Goal: Task Accomplishment & Management: Use online tool/utility

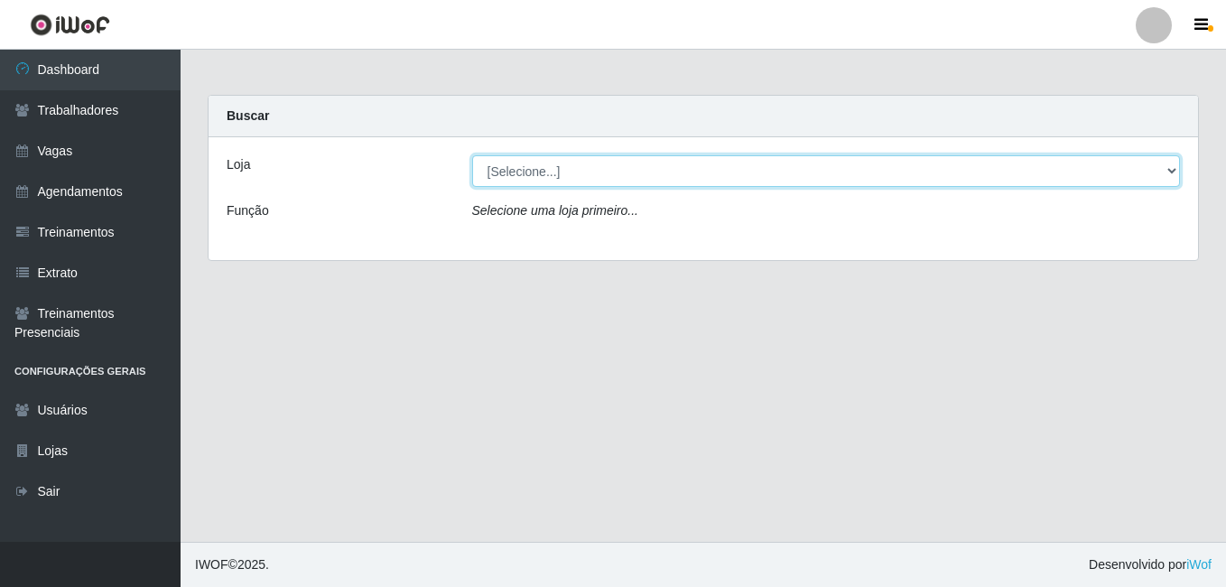
click at [658, 167] on select "[Selecione...] [PERSON_NAME]" at bounding box center [826, 171] width 709 height 32
select select "430"
click at [472, 155] on select "[Selecione...] [PERSON_NAME]" at bounding box center [826, 171] width 709 height 32
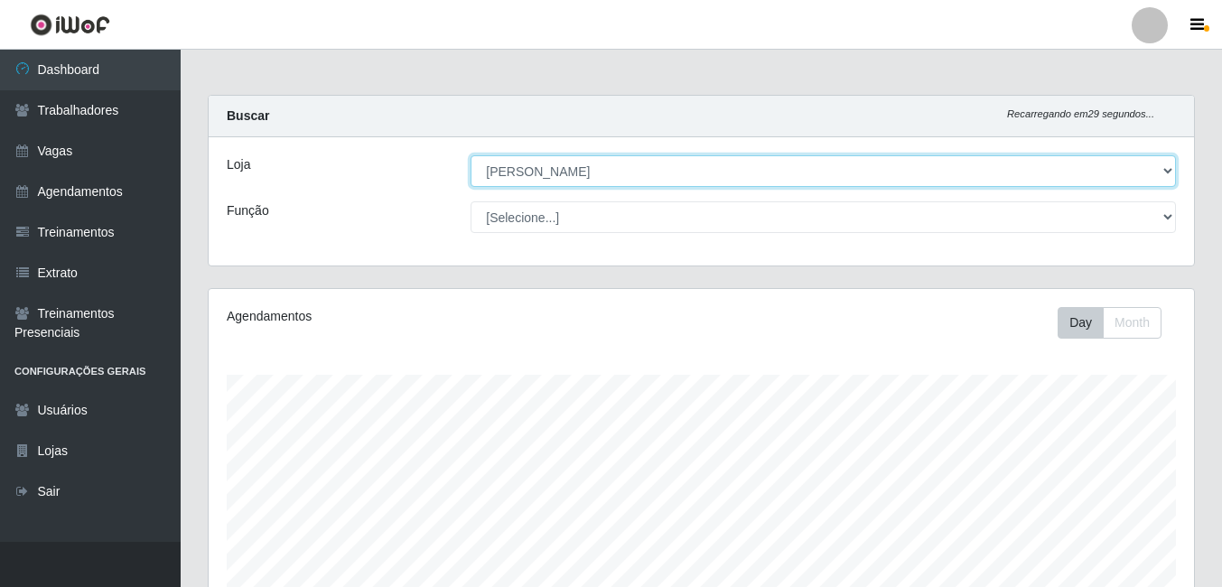
scroll to position [375, 985]
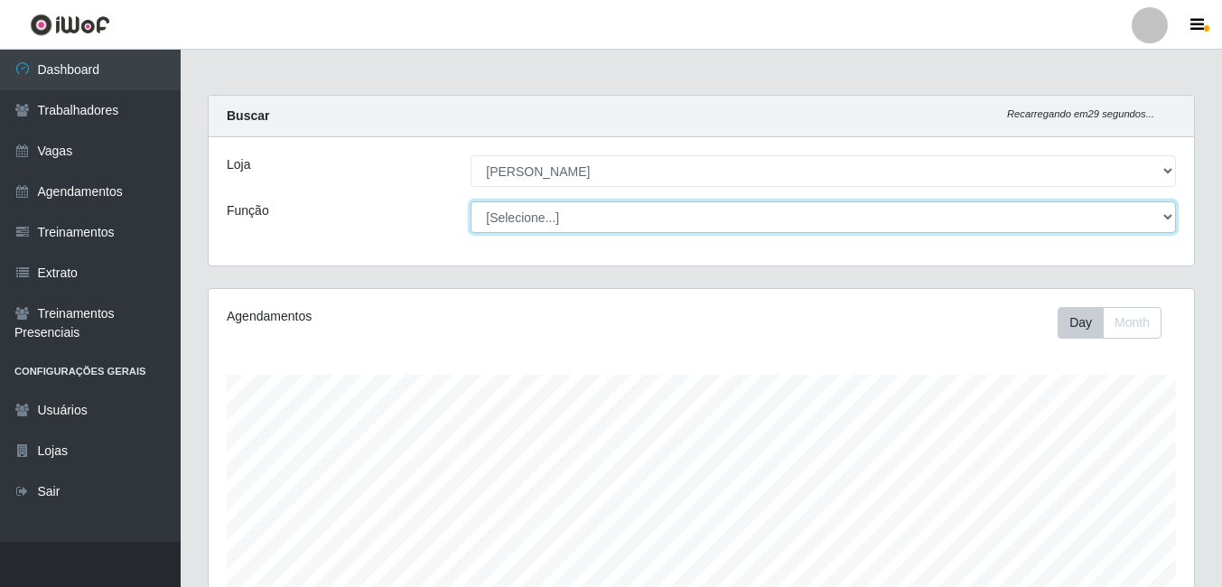
click at [1146, 210] on select "[Selecione...] Auxiliar de Estacionamento Auxiliar de Estacionamento + Auxiliar…" at bounding box center [823, 217] width 705 height 32
select select "1"
click at [471, 201] on select "[Selecione...] Auxiliar de Estacionamento Auxiliar de Estacionamento + Auxiliar…" at bounding box center [823, 217] width 705 height 32
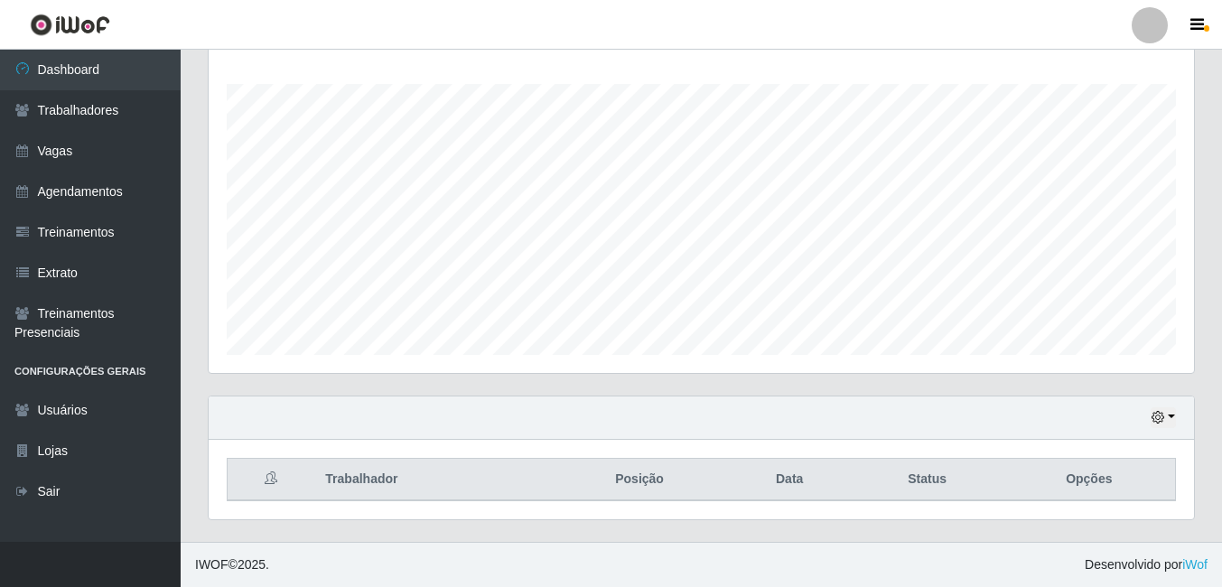
scroll to position [0, 0]
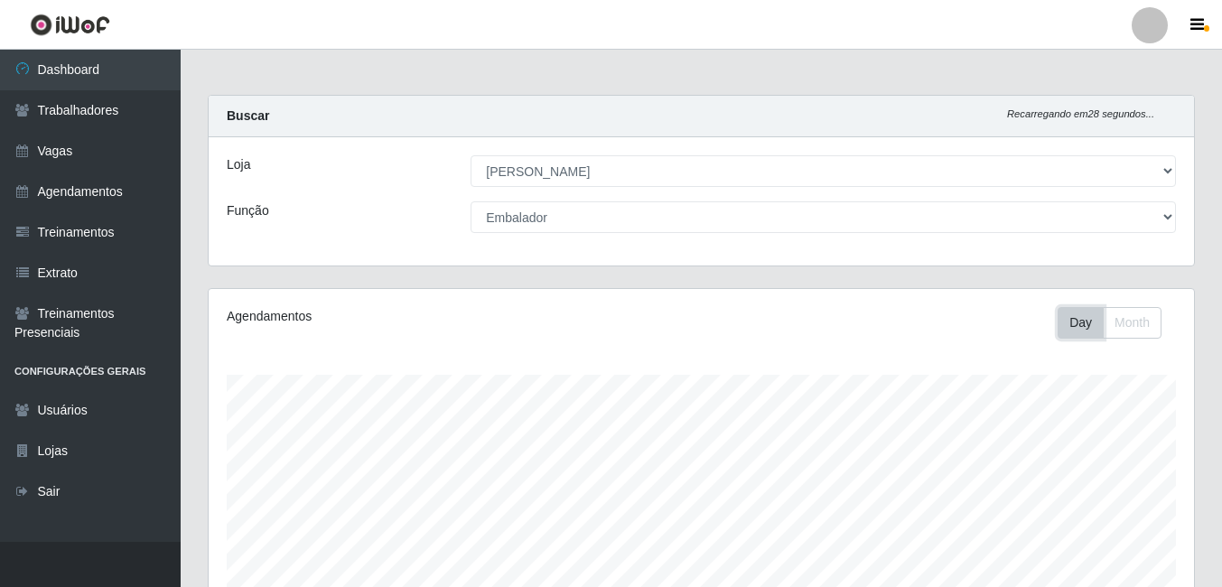
click at [1070, 320] on button "Day" at bounding box center [1081, 323] width 46 height 32
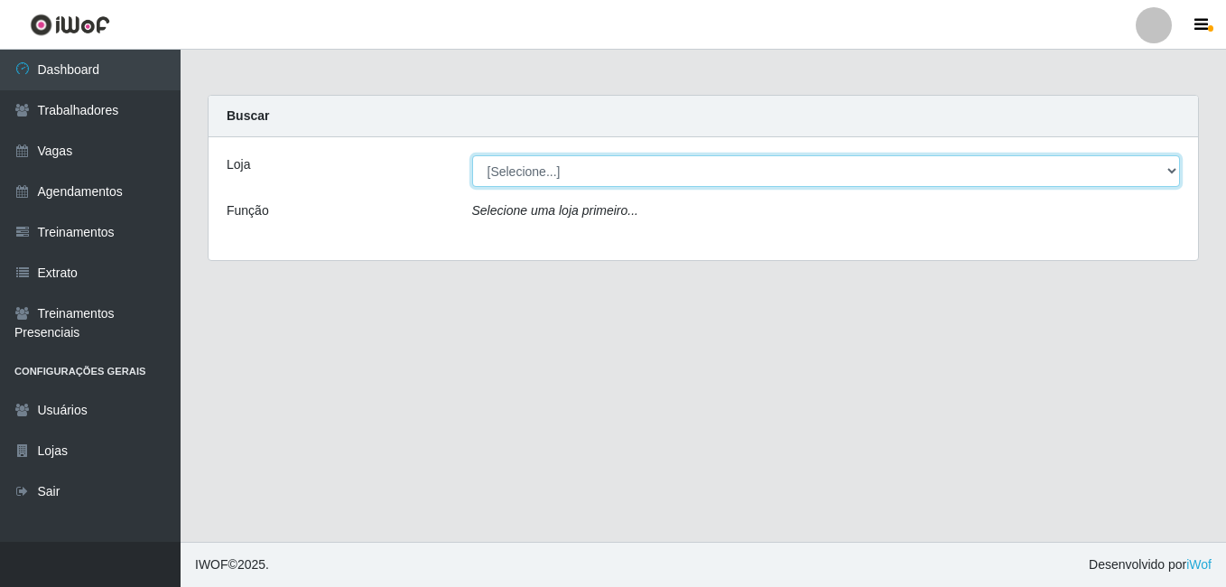
click at [619, 164] on select "[Selecione...] [PERSON_NAME]" at bounding box center [826, 171] width 709 height 32
select select "430"
click at [472, 155] on select "[Selecione...] [PERSON_NAME]" at bounding box center [826, 171] width 709 height 32
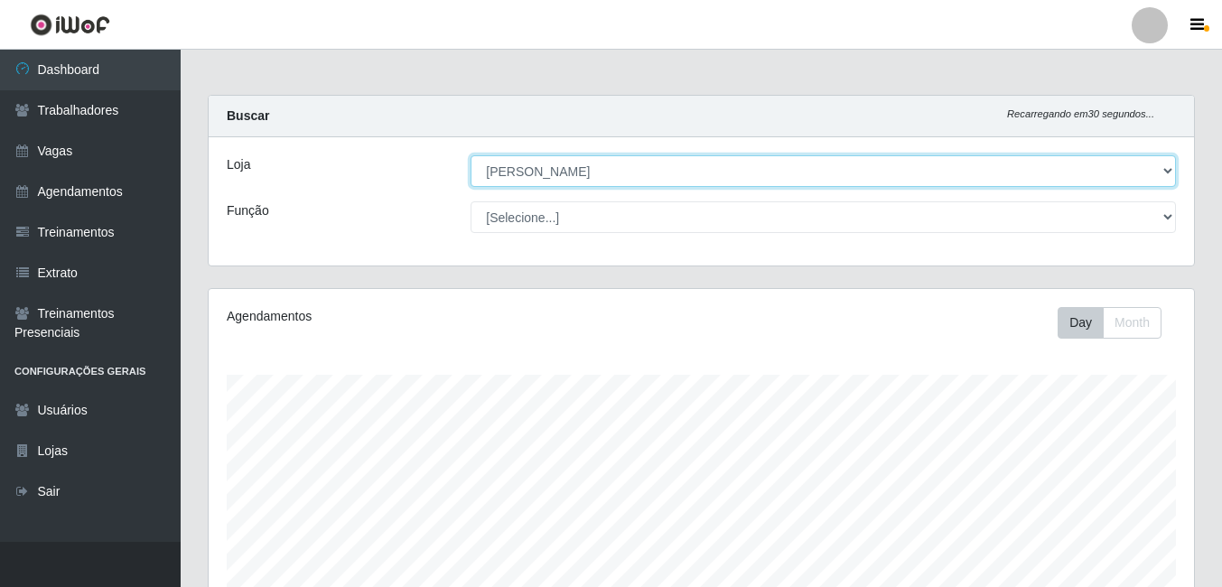
scroll to position [375, 985]
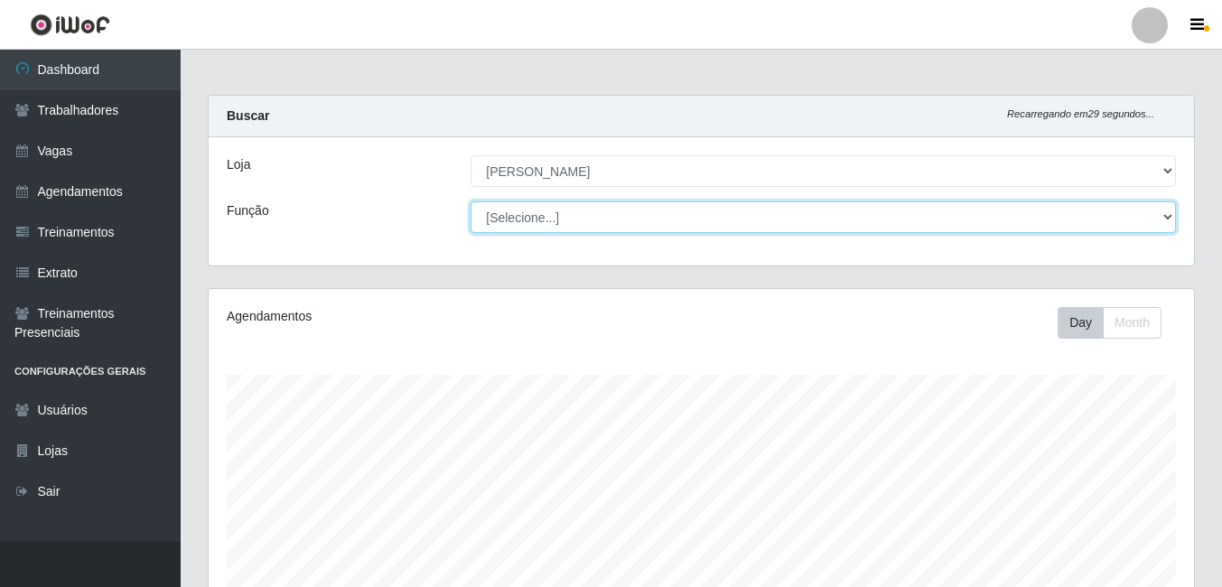
click at [649, 220] on select "[Selecione...] Auxiliar de Estacionamento Auxiliar de Estacionamento + Auxiliar…" at bounding box center [823, 217] width 705 height 32
select select "1"
click at [471, 201] on select "[Selecione...] Auxiliar de Estacionamento Auxiliar de Estacionamento + Auxiliar…" at bounding box center [823, 217] width 705 height 32
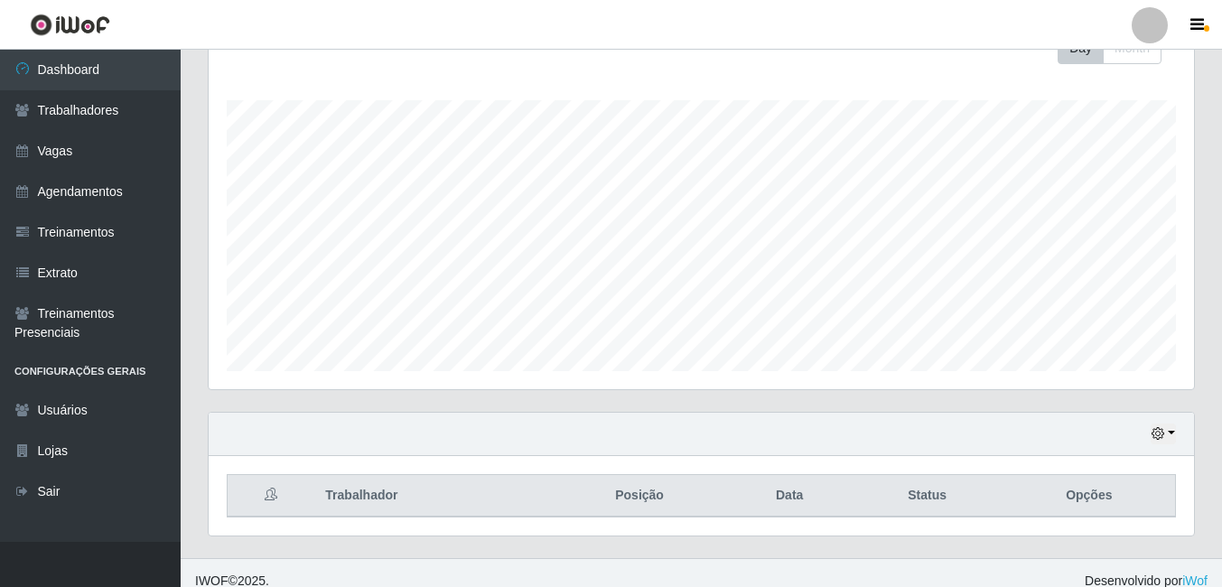
scroll to position [291, 0]
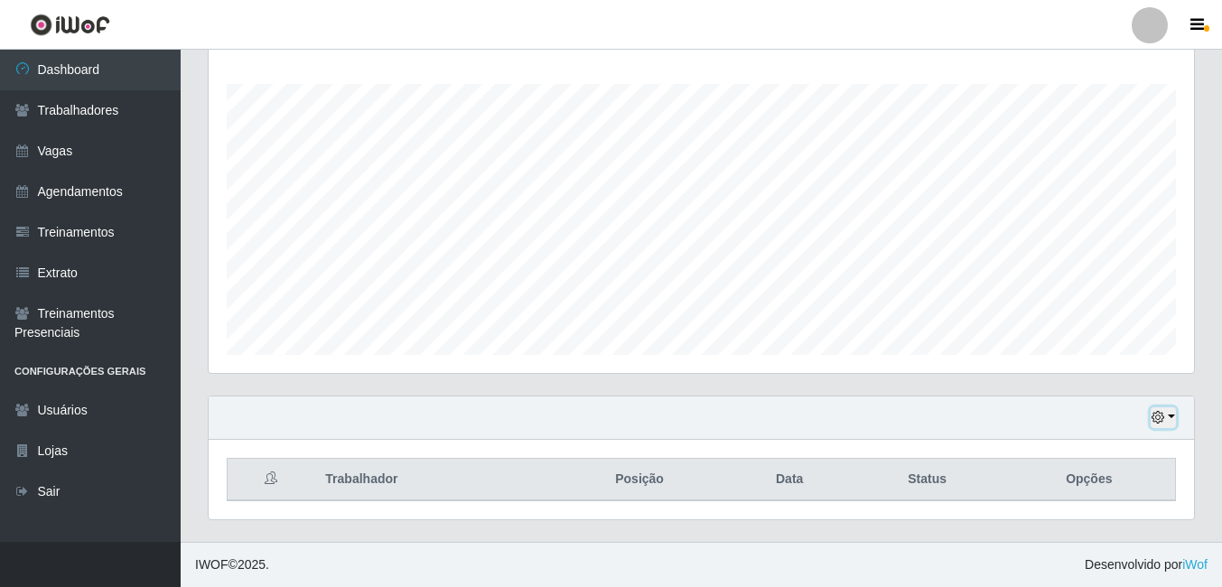
click at [1167, 412] on button "button" at bounding box center [1163, 417] width 25 height 21
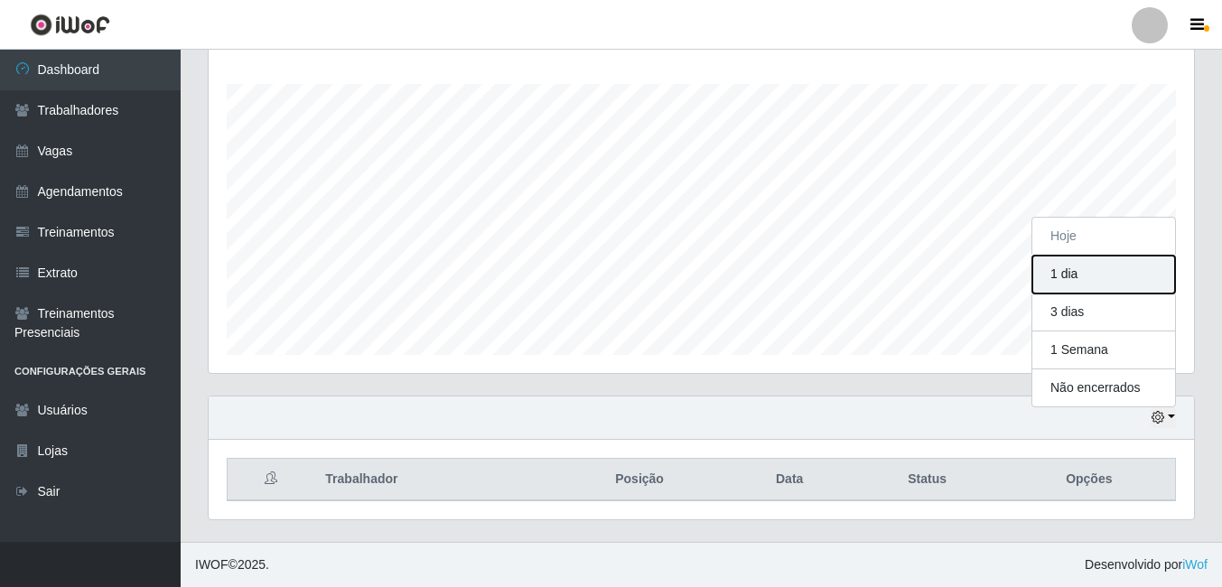
click at [1110, 272] on button "1 dia" at bounding box center [1103, 275] width 143 height 38
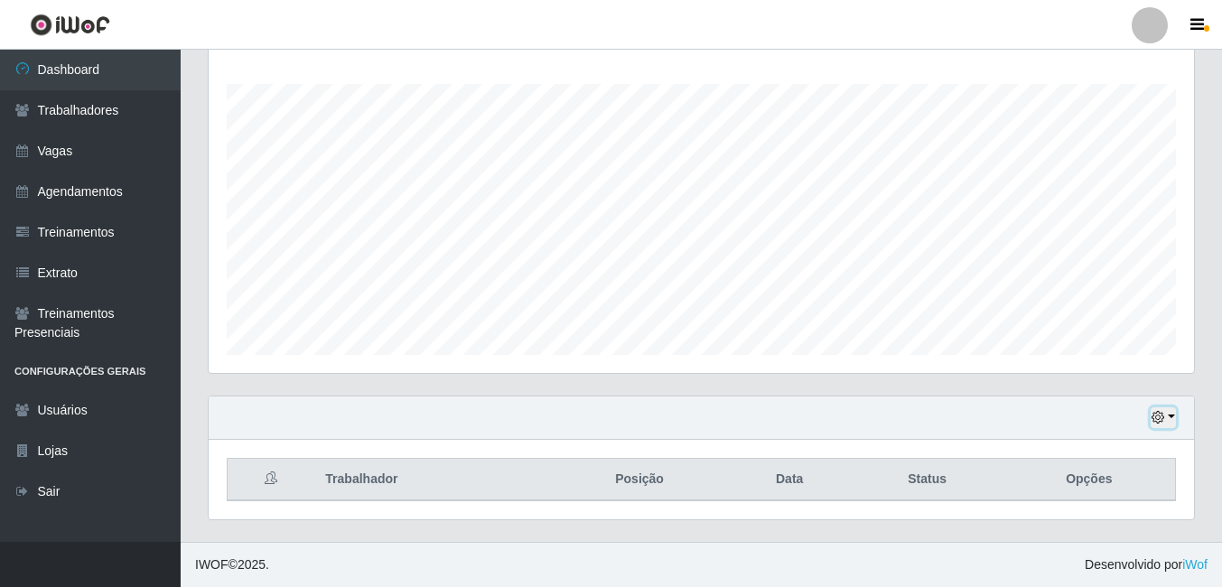
click at [1171, 415] on button "button" at bounding box center [1163, 417] width 25 height 21
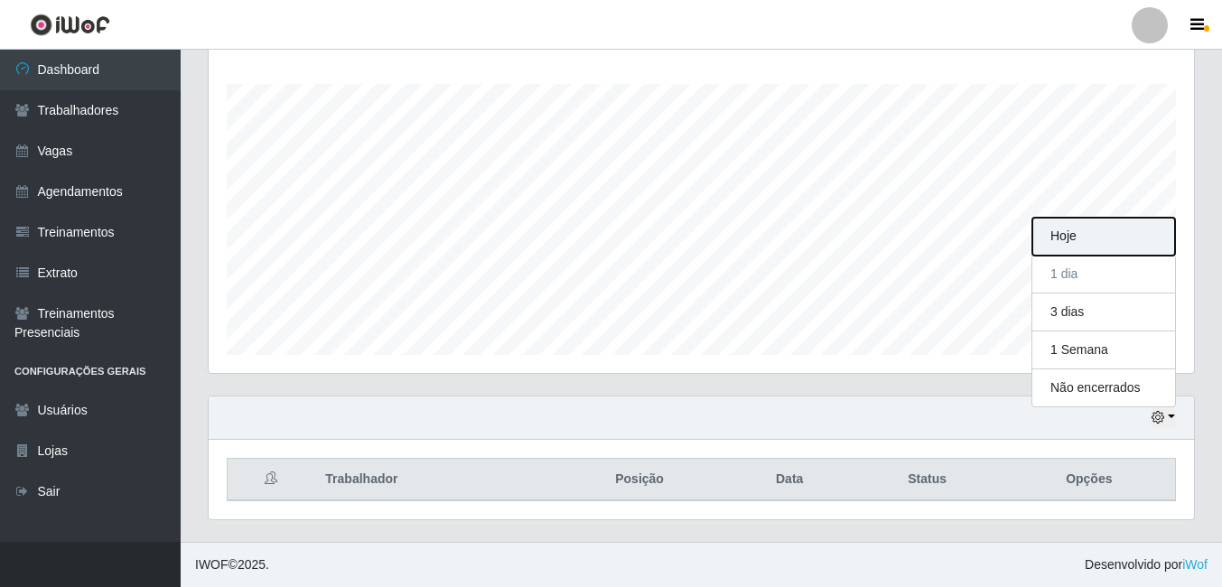
click at [1073, 237] on button "Hoje" at bounding box center [1103, 237] width 143 height 38
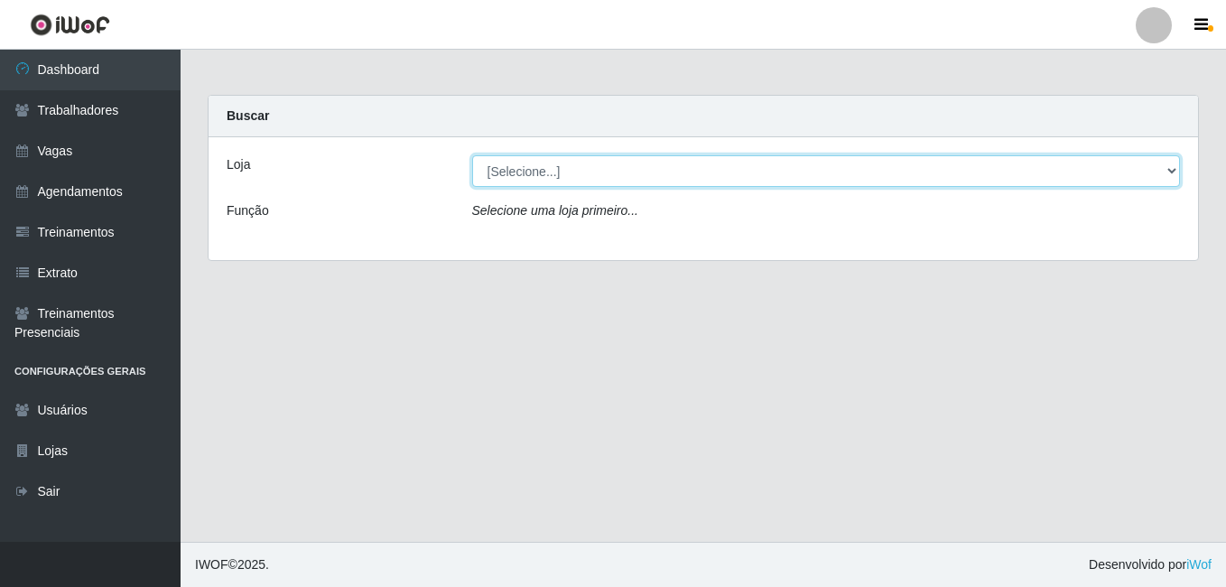
click at [667, 170] on select "[Selecione...] [PERSON_NAME]" at bounding box center [826, 171] width 709 height 32
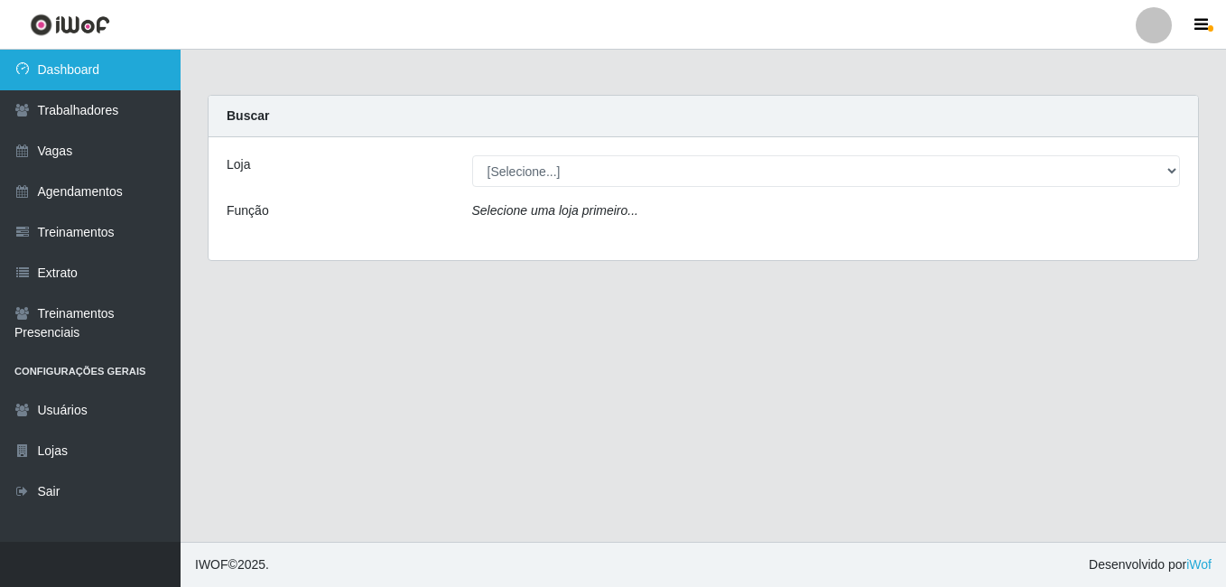
click at [64, 70] on link "Dashboard" at bounding box center [90, 70] width 181 height 41
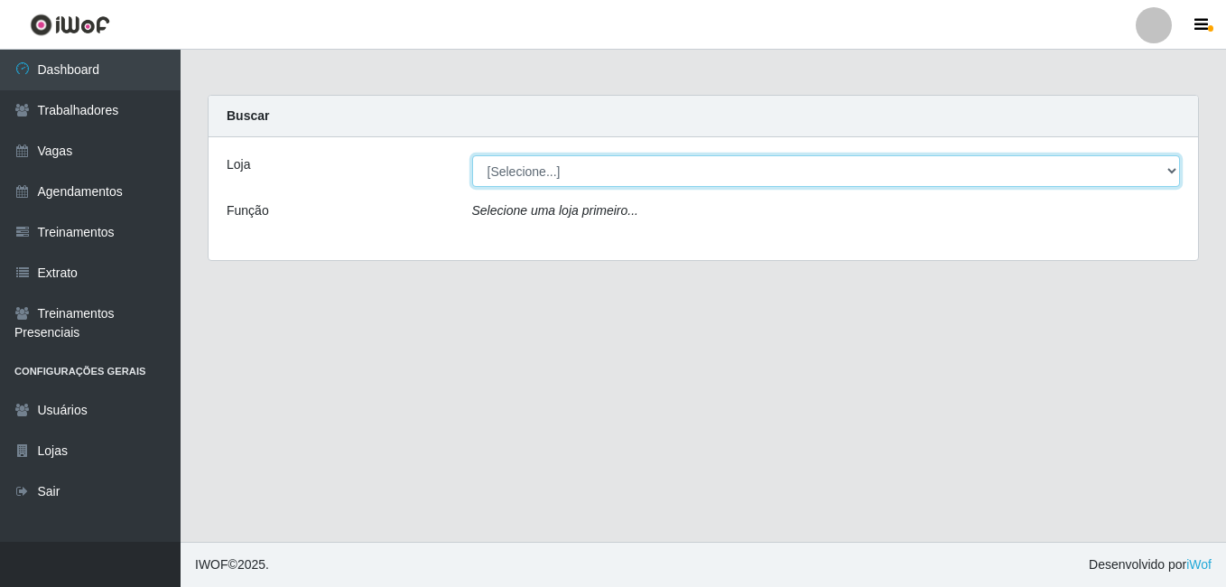
click at [614, 171] on select "[Selecione...] [PERSON_NAME]" at bounding box center [826, 171] width 709 height 32
select select "430"
click at [472, 155] on select "[Selecione...] [PERSON_NAME]" at bounding box center [826, 171] width 709 height 32
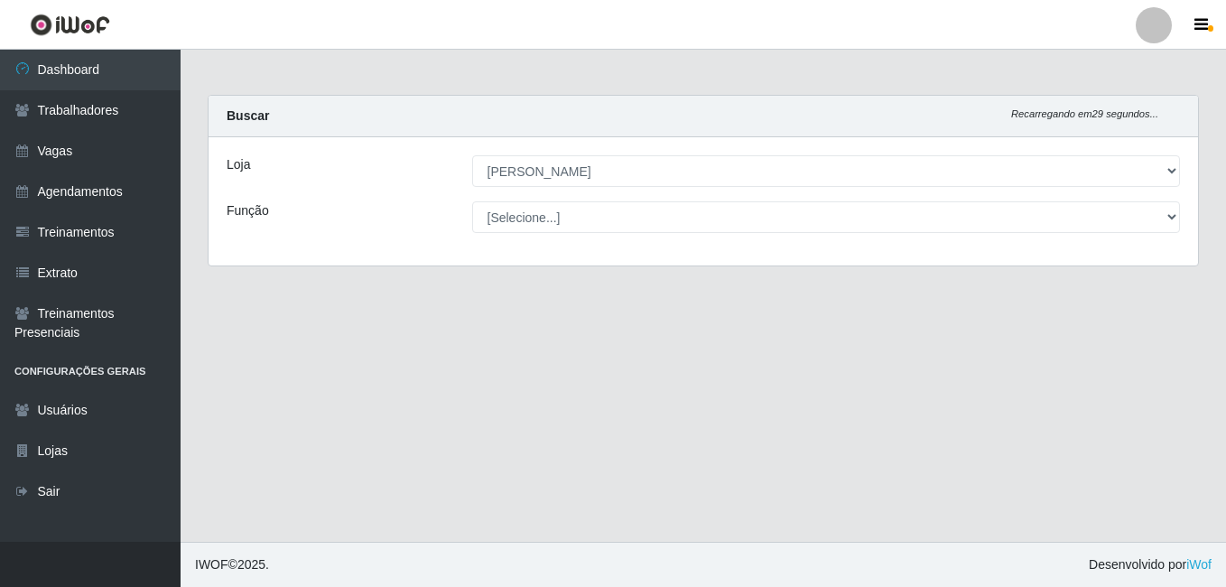
click at [669, 212] on select "[Selecione...] Auxiliar de Estacionamento Auxiliar de Estacionamento + Auxiliar…" at bounding box center [826, 217] width 709 height 32
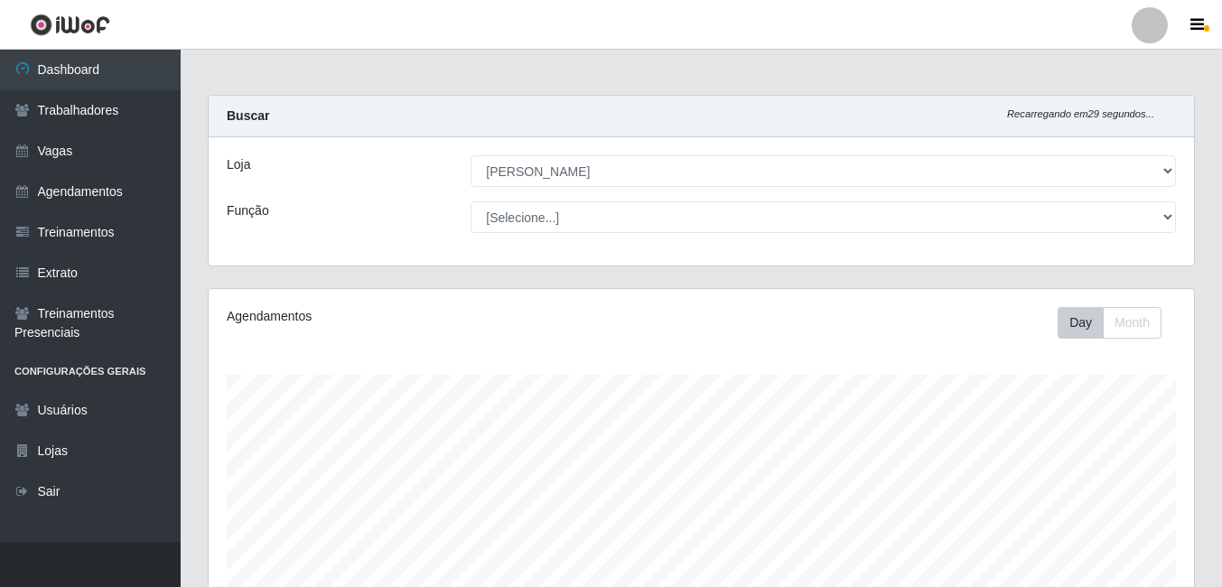
scroll to position [375, 985]
select select "1"
click at [471, 201] on select "[Selecione...] Auxiliar de Estacionamento Auxiliar de Estacionamento + Auxiliar…" at bounding box center [823, 217] width 705 height 32
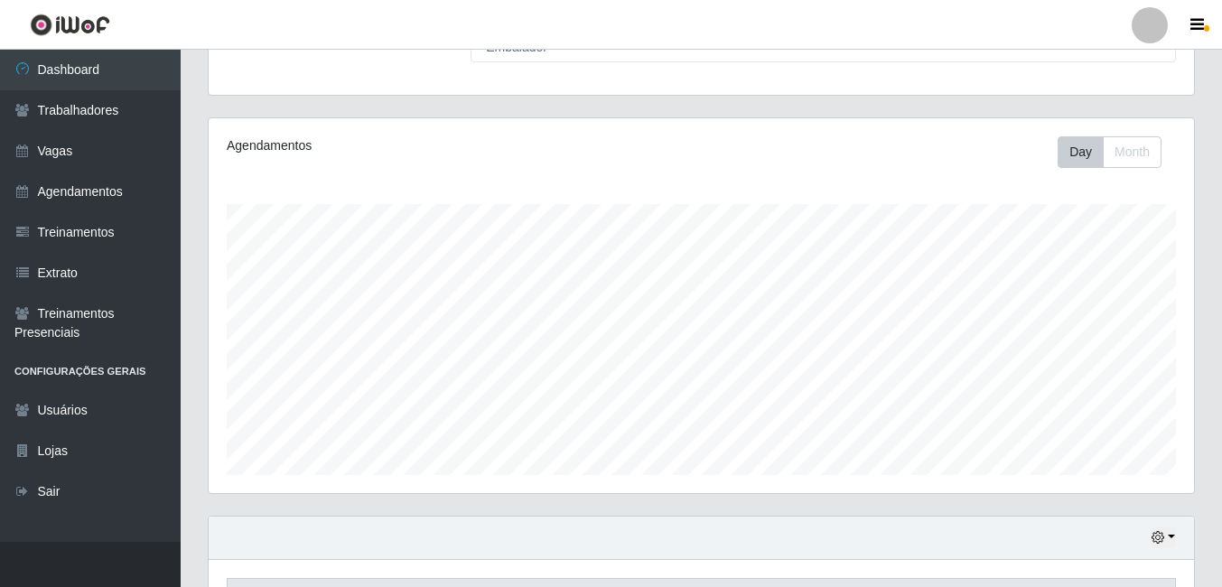
scroll to position [291, 0]
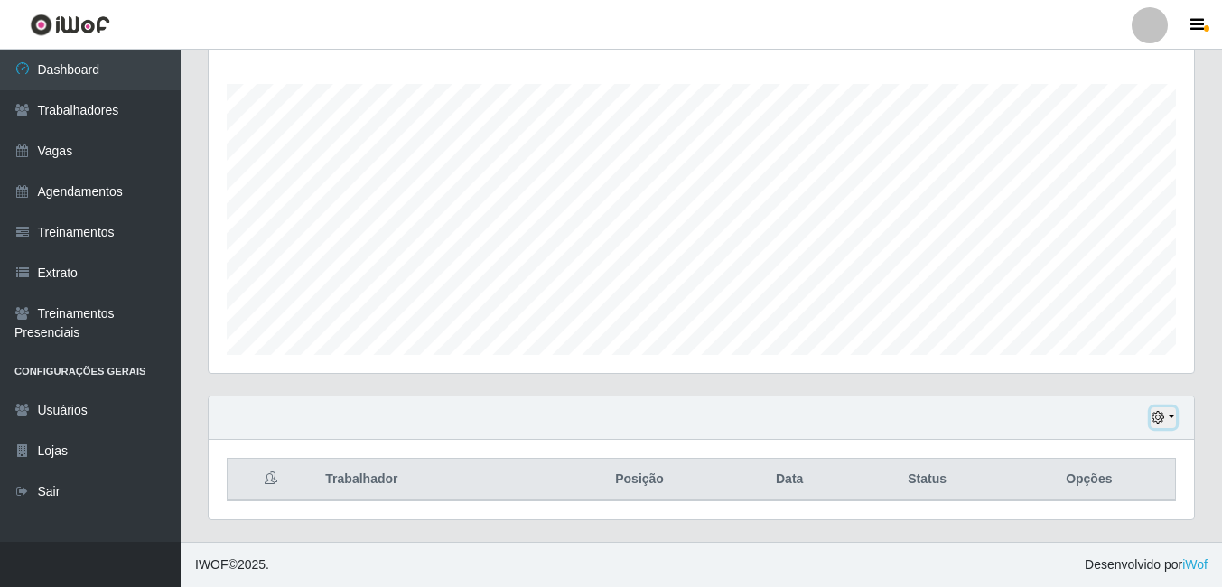
click at [1157, 418] on icon "button" at bounding box center [1157, 417] width 13 height 13
click at [1212, 173] on div "Carregando... Buscar Recarregando em 2 segundos... Loja [Selecione...] [PERSON_…" at bounding box center [701, 173] width 1041 height 738
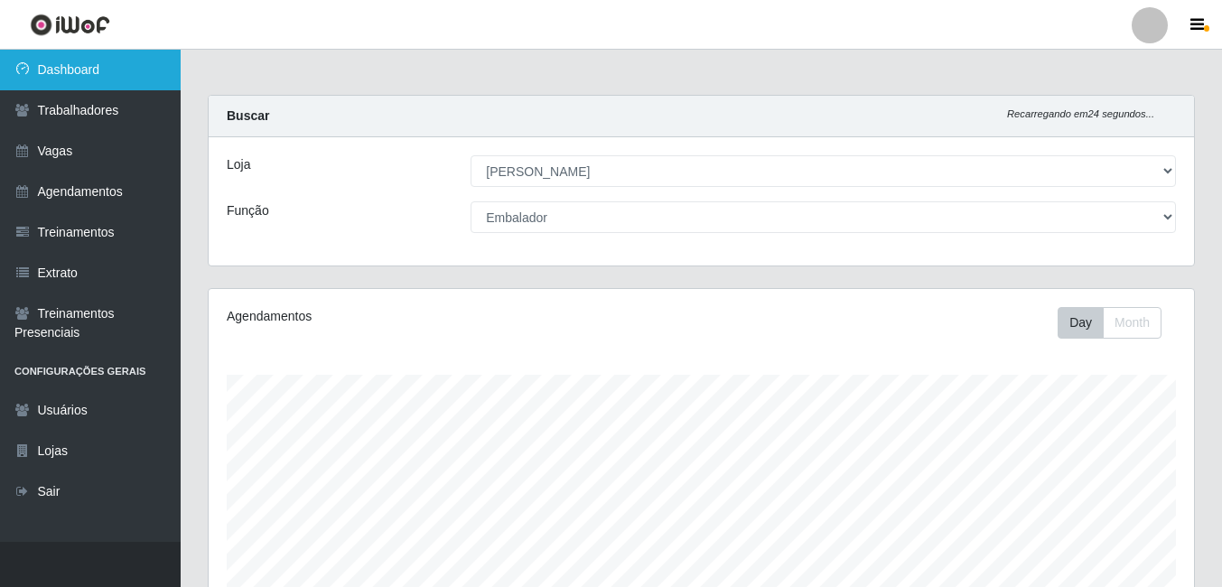
click at [97, 67] on link "Dashboard" at bounding box center [90, 70] width 181 height 41
click at [54, 69] on link "Dashboard" at bounding box center [90, 70] width 181 height 41
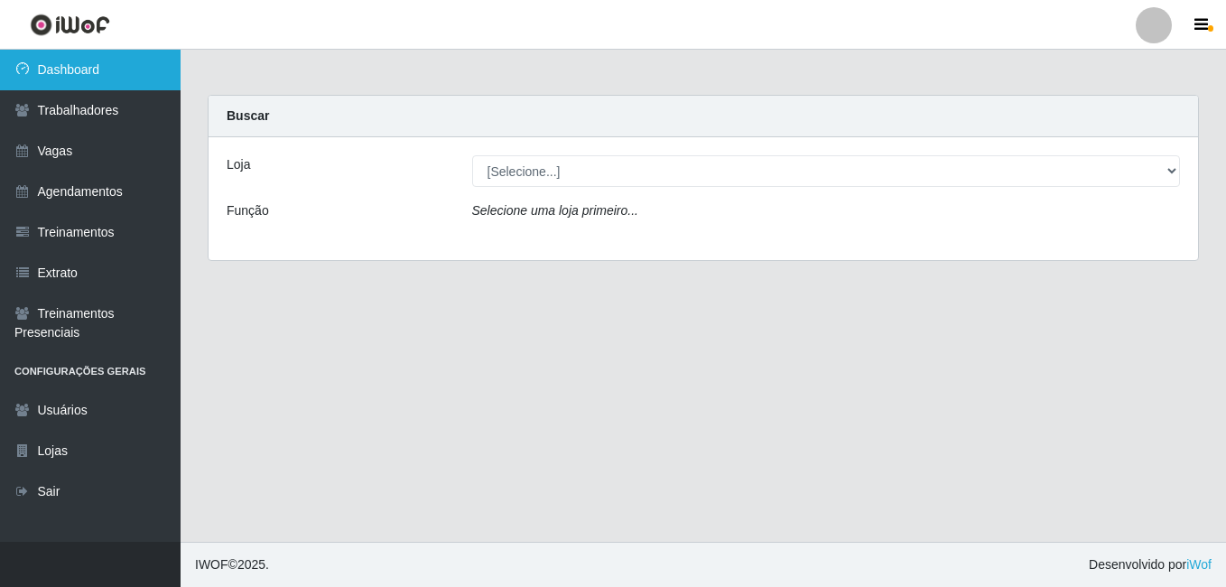
click at [90, 67] on link "Dashboard" at bounding box center [90, 70] width 181 height 41
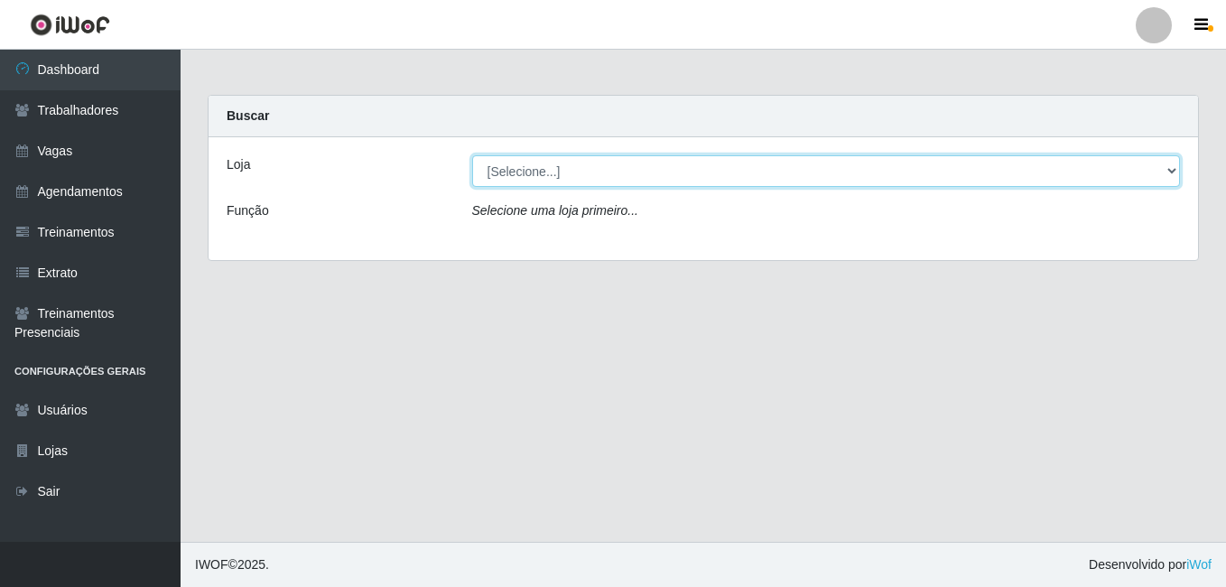
click at [1171, 162] on select "[Selecione...] [PERSON_NAME]" at bounding box center [826, 171] width 709 height 32
select select "430"
click at [472, 155] on select "[Selecione...] [PERSON_NAME]" at bounding box center [826, 171] width 709 height 32
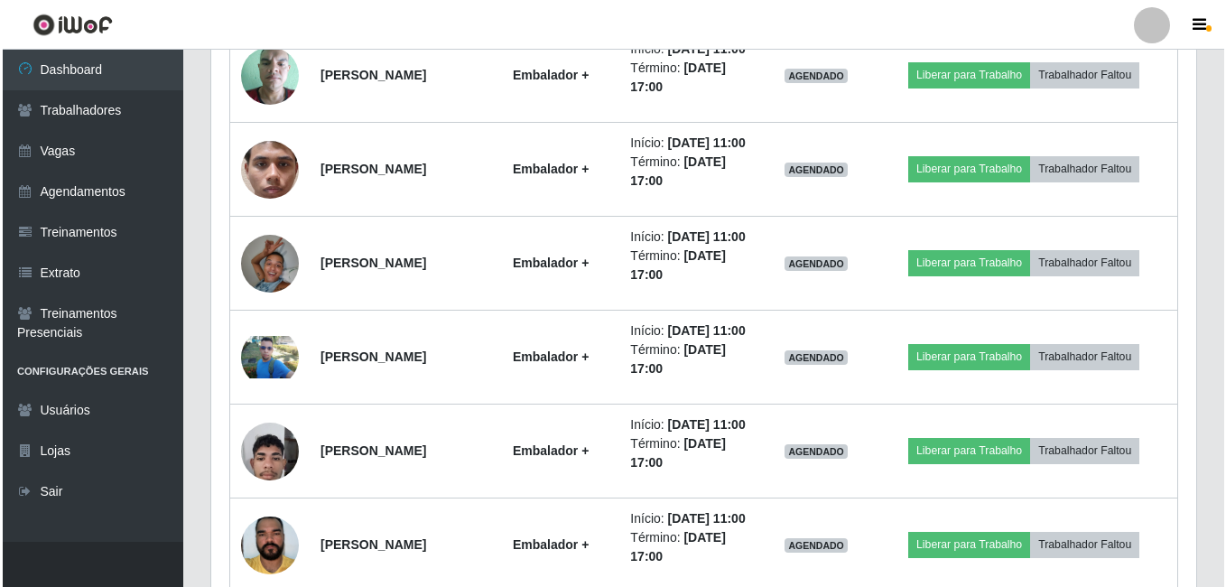
scroll to position [1896, 0]
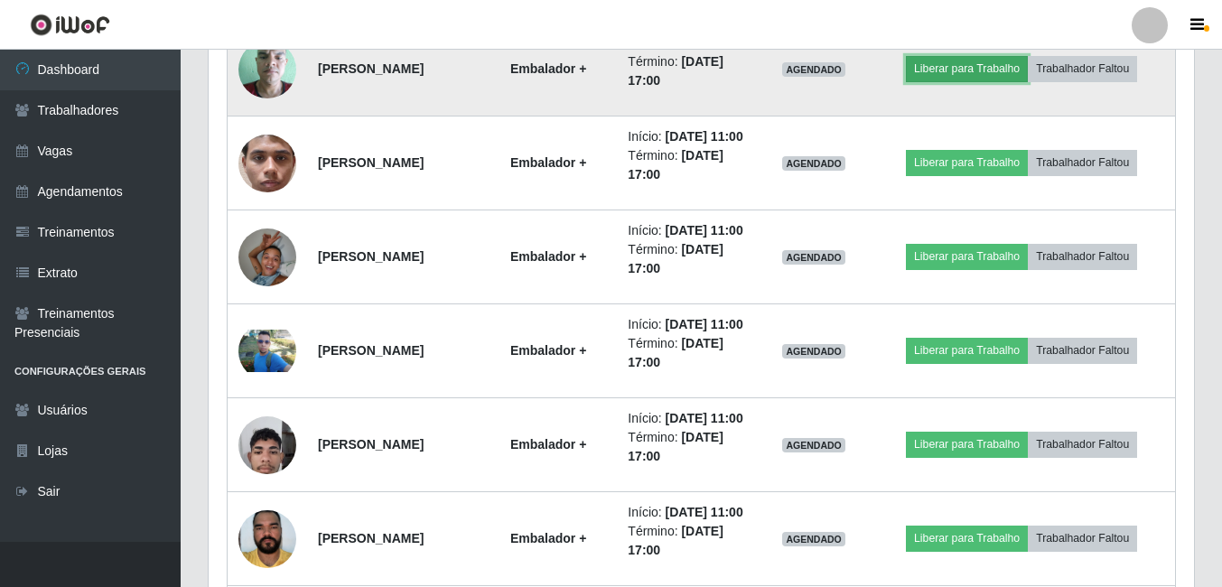
click at [983, 81] on button "Liberar para Trabalho" at bounding box center [967, 68] width 122 height 25
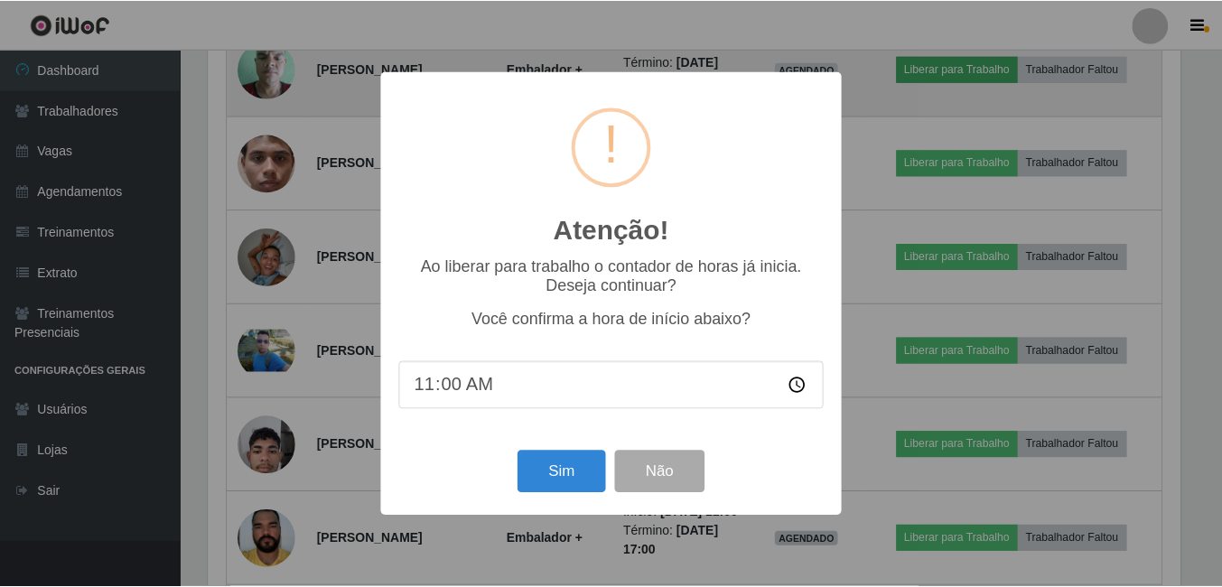
scroll to position [375, 976]
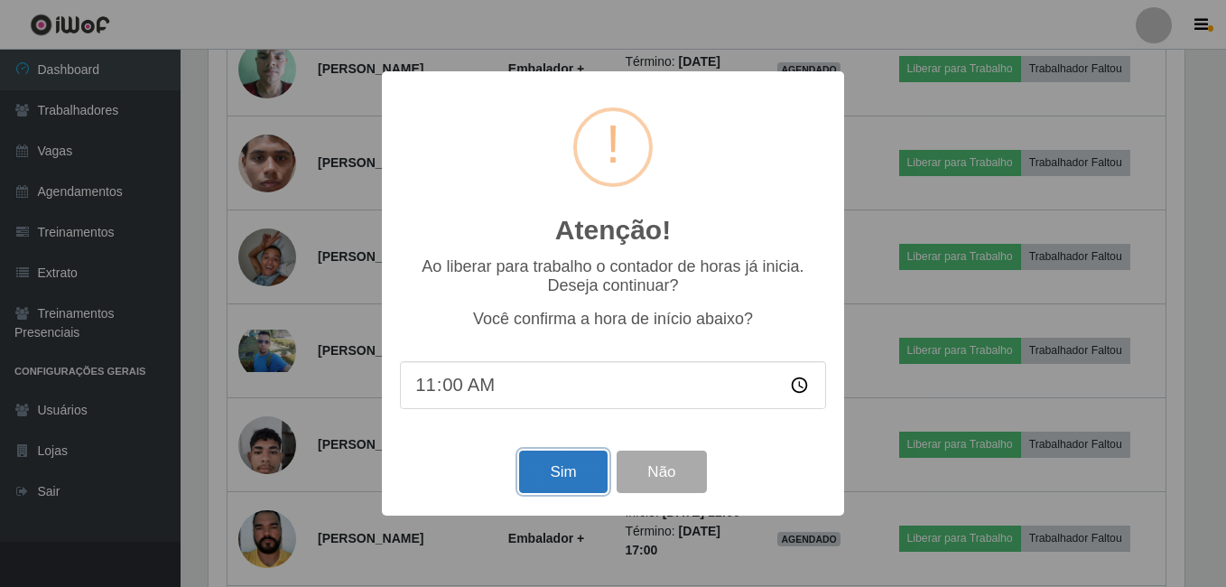
click at [562, 468] on button "Sim" at bounding box center [563, 472] width 88 height 42
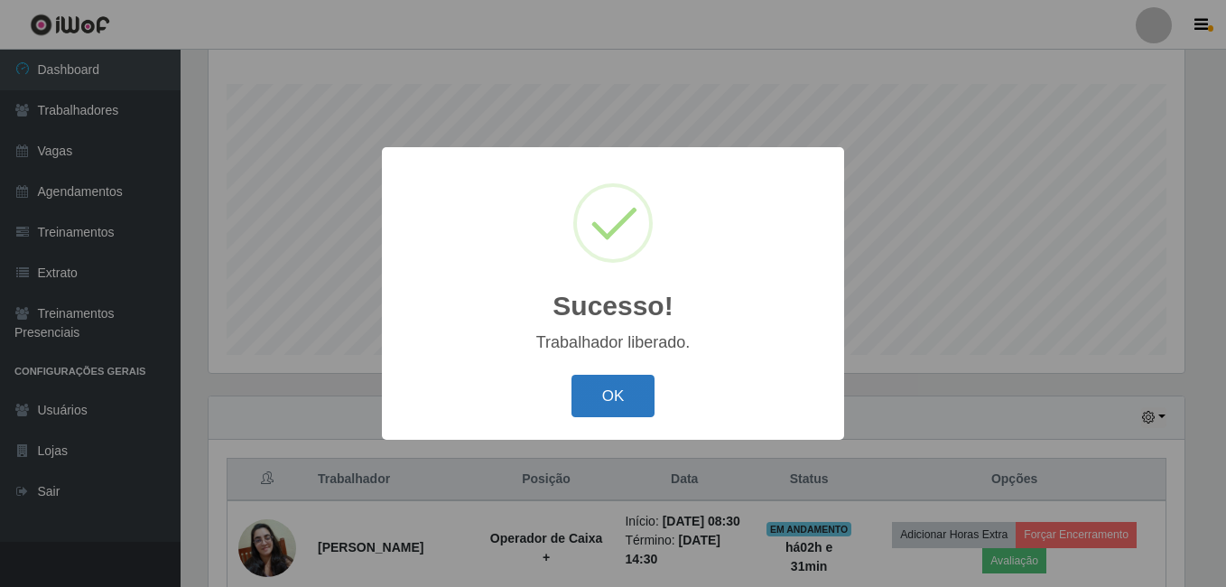
click at [626, 394] on button "OK" at bounding box center [614, 396] width 84 height 42
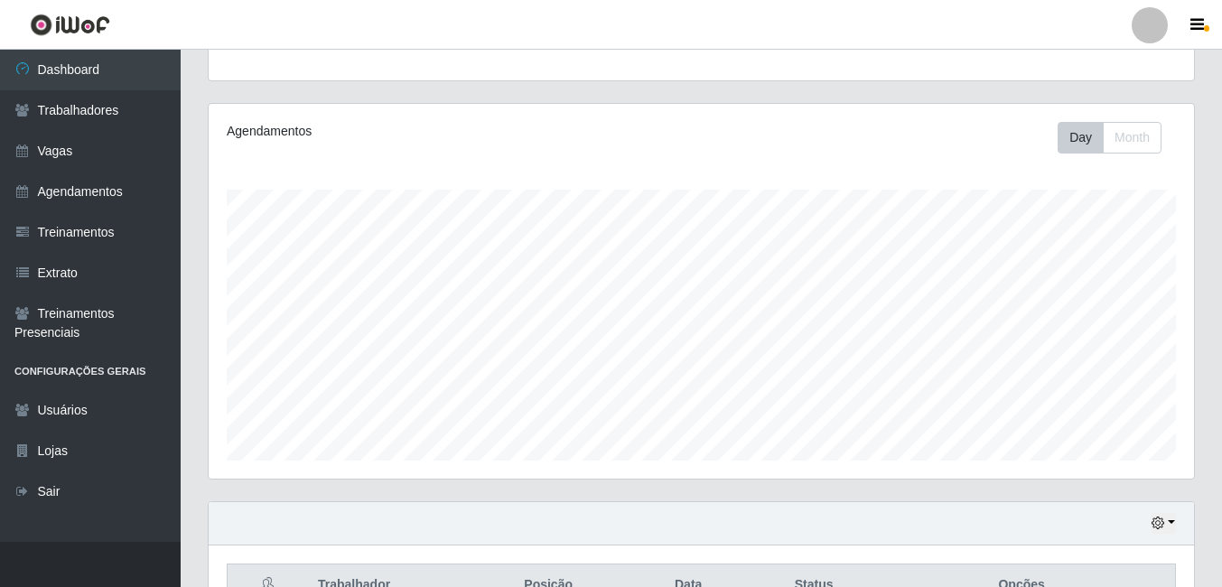
scroll to position [0, 0]
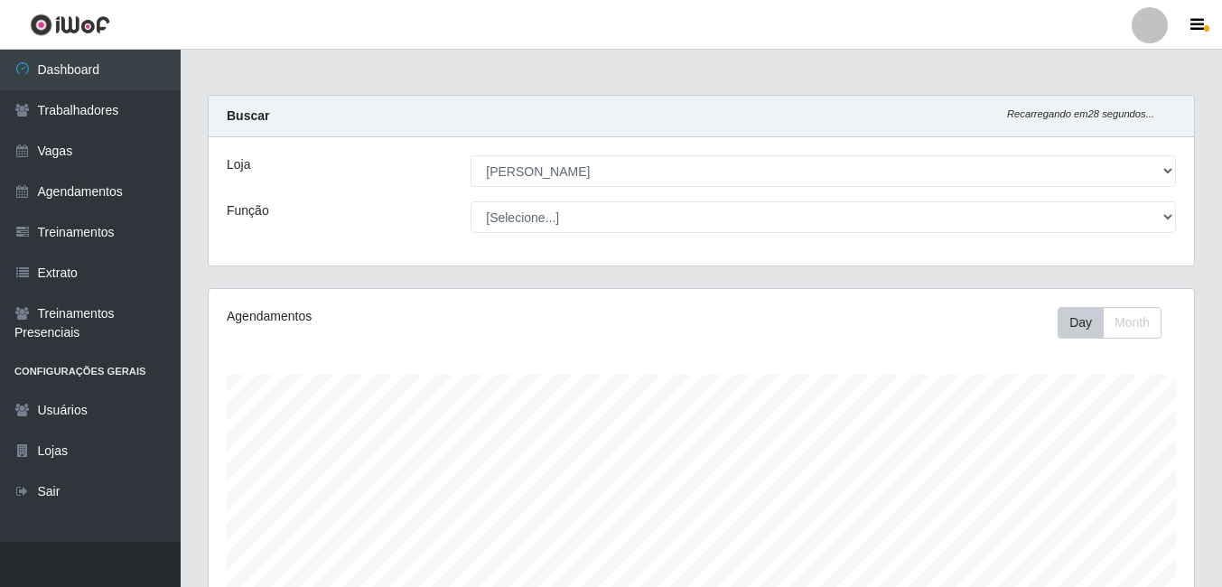
click at [83, 22] on img at bounding box center [70, 25] width 80 height 23
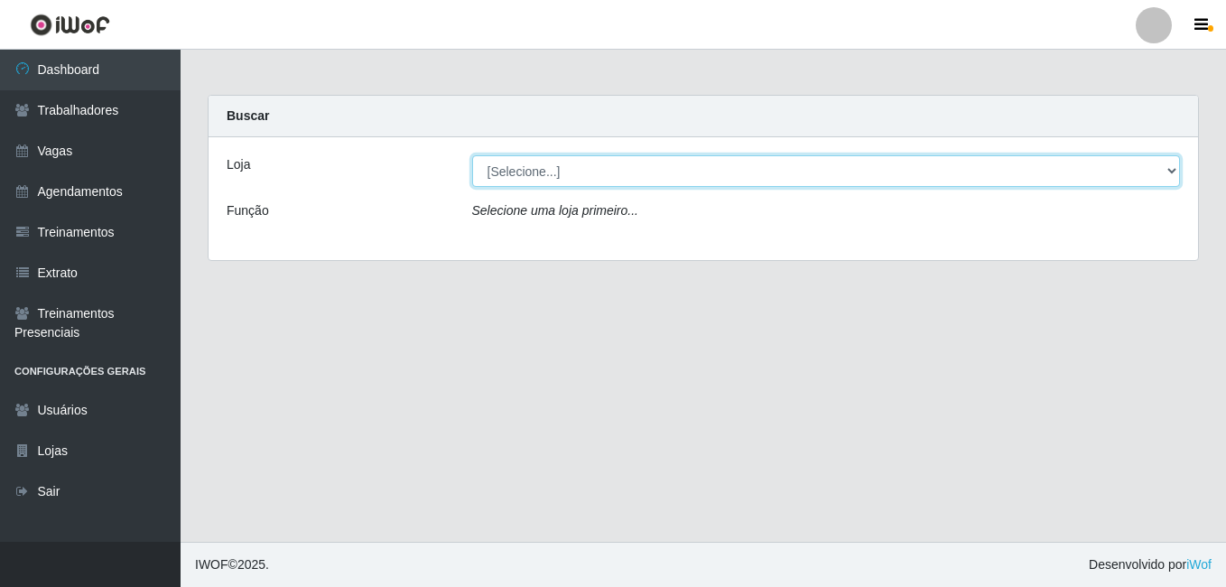
drag, startPoint x: 541, startPoint y: 160, endPoint x: 545, endPoint y: 170, distance: 10.9
click at [541, 161] on select "[Selecione...] [PERSON_NAME]" at bounding box center [826, 171] width 709 height 32
select select "430"
click at [472, 155] on select "[Selecione...] [PERSON_NAME]" at bounding box center [826, 171] width 709 height 32
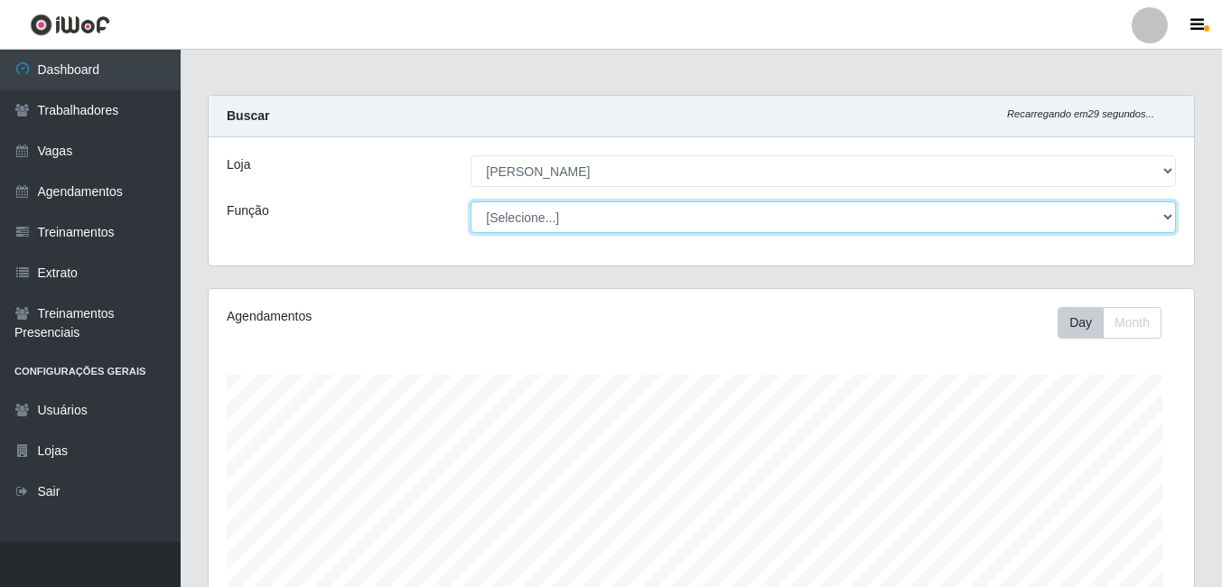
click at [551, 217] on select "[Selecione...] Auxiliar de Estacionamento Auxiliar de Estacionamento + Auxiliar…" at bounding box center [823, 217] width 705 height 32
click at [471, 201] on select "[Selecione...] Auxiliar de Estacionamento Auxiliar de Estacionamento + Auxiliar…" at bounding box center [823, 217] width 705 height 32
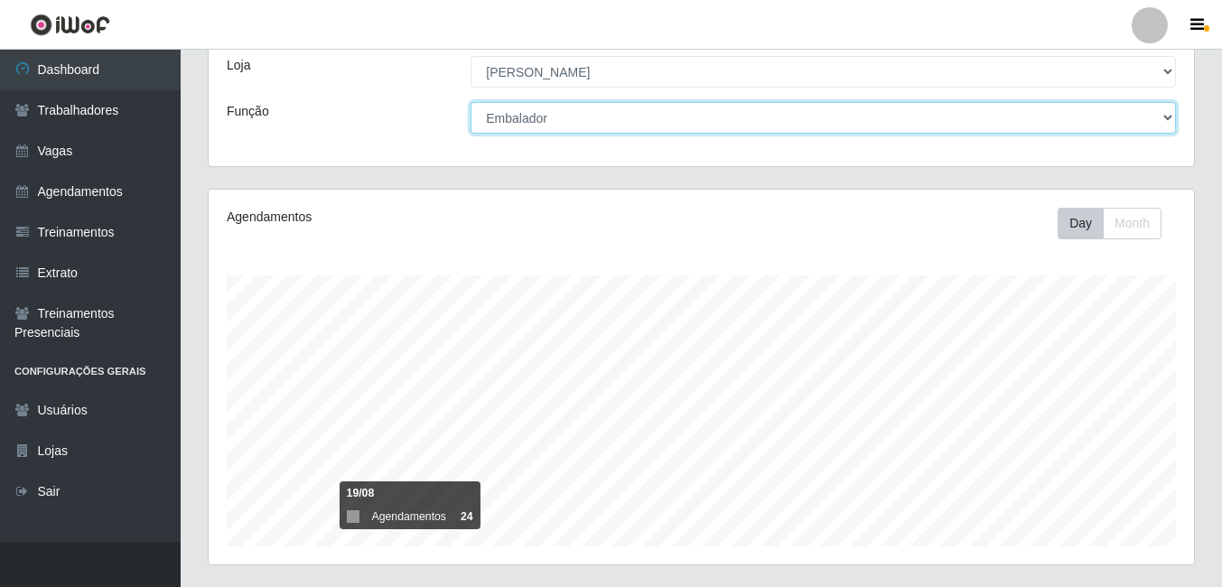
scroll to position [0, 0]
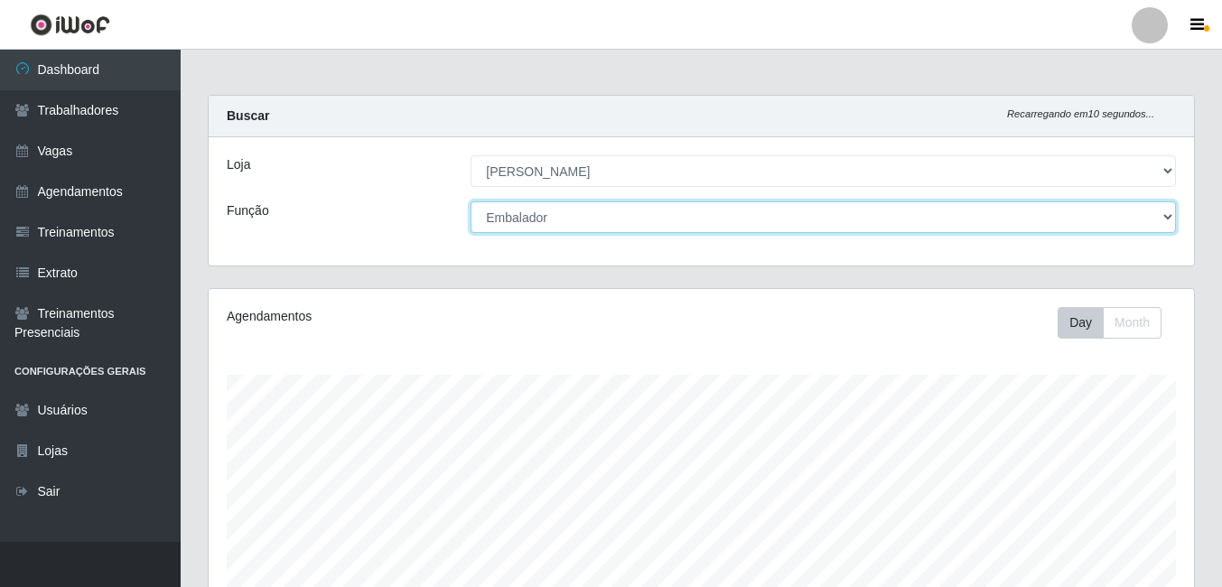
click at [492, 231] on select "[Selecione...] Auxiliar de Estacionamento Auxiliar de Estacionamento + Auxiliar…" at bounding box center [823, 217] width 705 height 32
click at [531, 212] on select "[Selecione...] Auxiliar de Estacionamento Auxiliar de Estacionamento + Auxiliar…" at bounding box center [823, 217] width 705 height 32
click at [567, 227] on select "[Selecione...] Auxiliar de Estacionamento Auxiliar de Estacionamento + Auxiliar…" at bounding box center [823, 217] width 705 height 32
select select "70"
click at [471, 201] on select "[Selecione...] Auxiliar de Estacionamento Auxiliar de Estacionamento + Auxiliar…" at bounding box center [823, 217] width 705 height 32
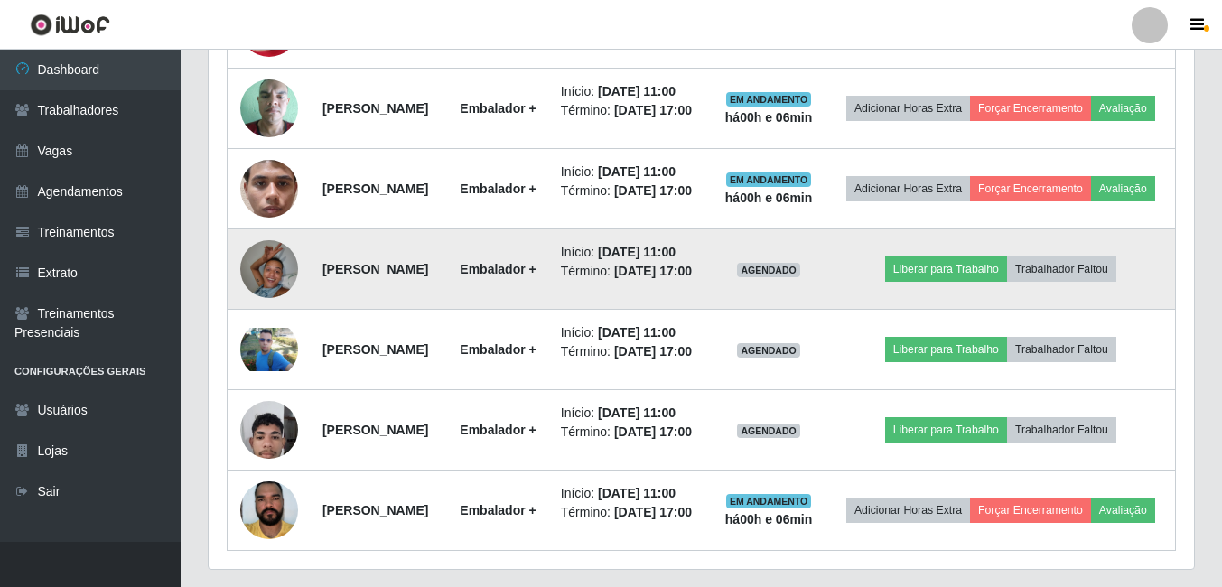
scroll to position [1126, 0]
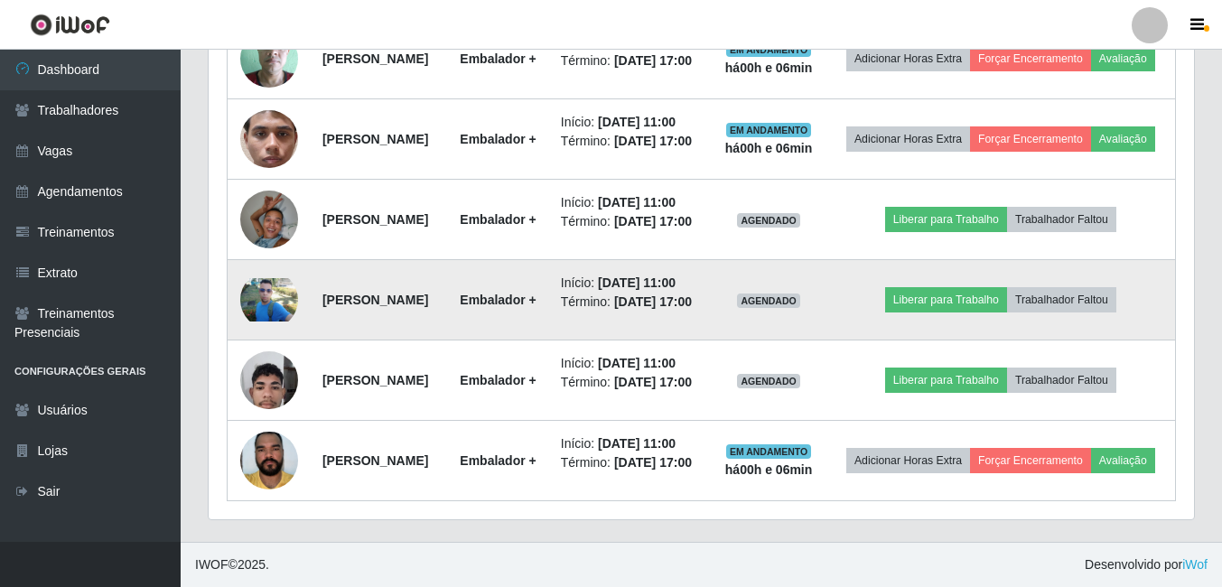
click at [276, 321] on img at bounding box center [269, 299] width 58 height 43
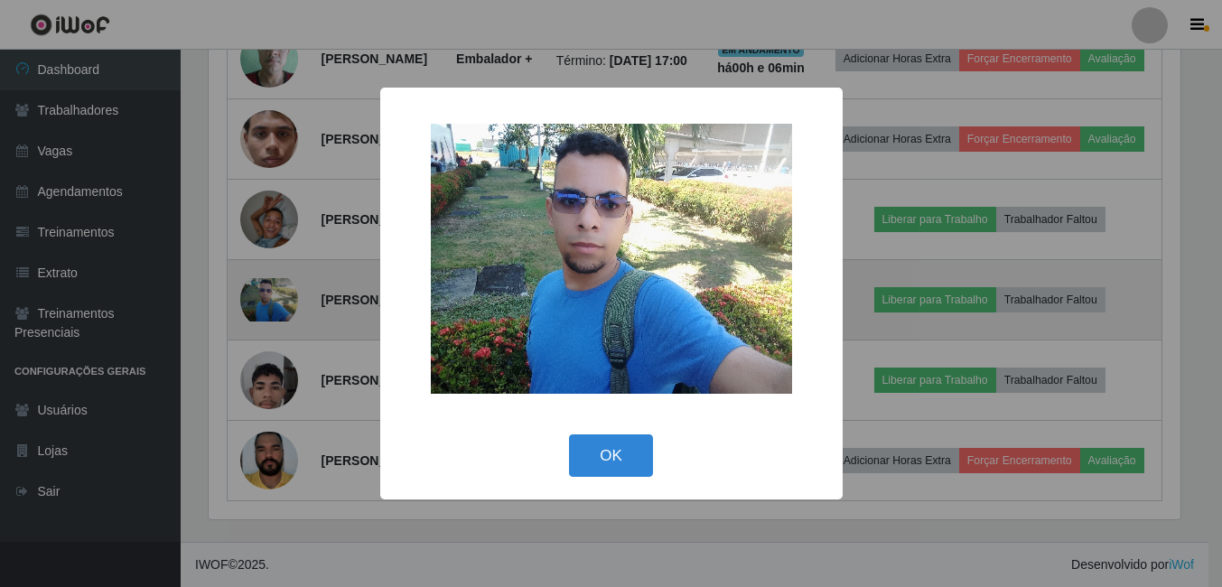
scroll to position [375, 976]
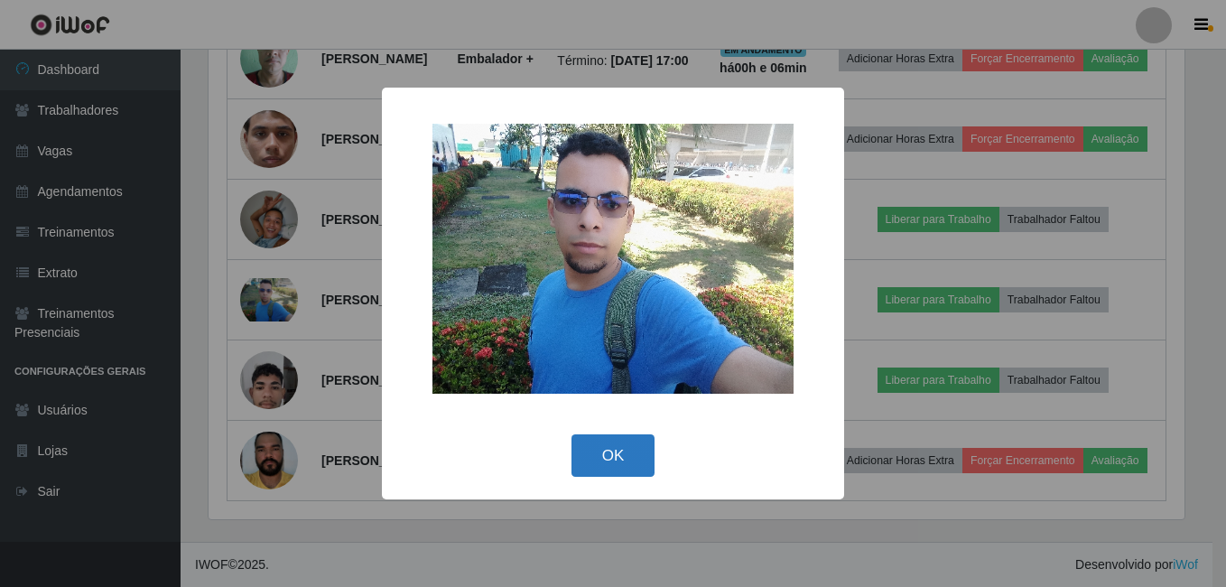
click at [624, 461] on button "OK" at bounding box center [614, 455] width 84 height 42
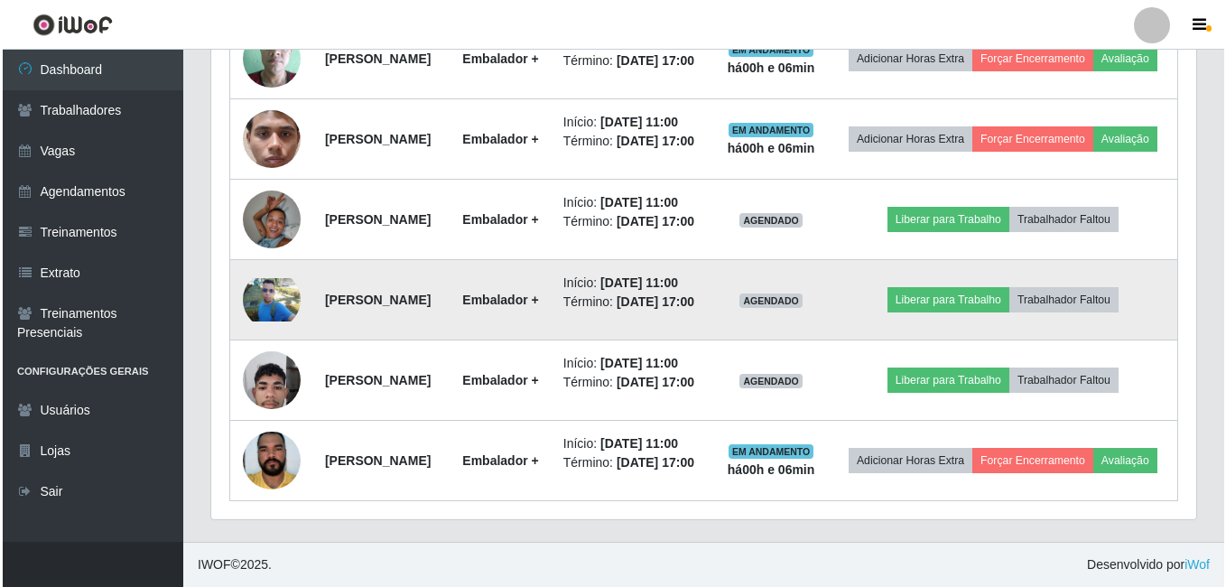
scroll to position [1216, 0]
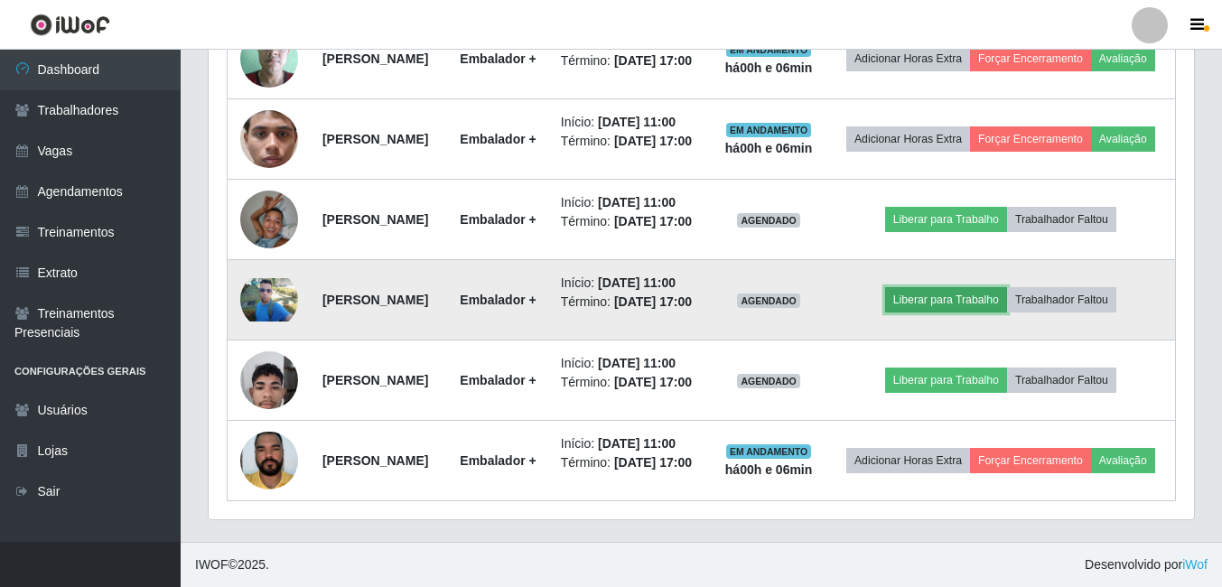
click at [983, 311] on button "Liberar para Trabalho" at bounding box center [946, 299] width 122 height 25
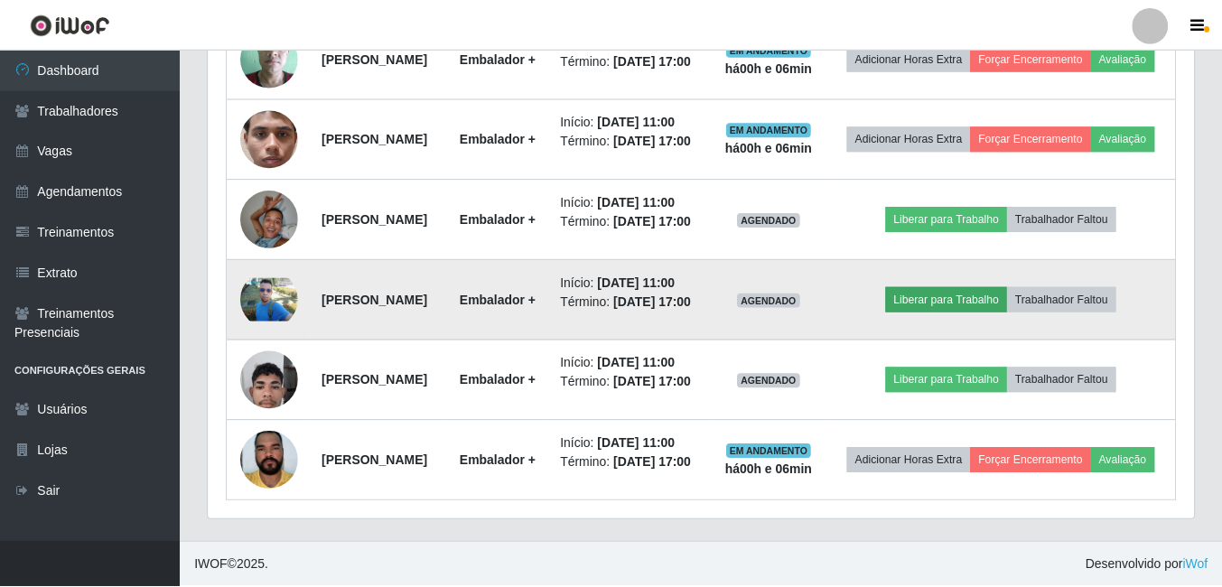
scroll to position [375, 976]
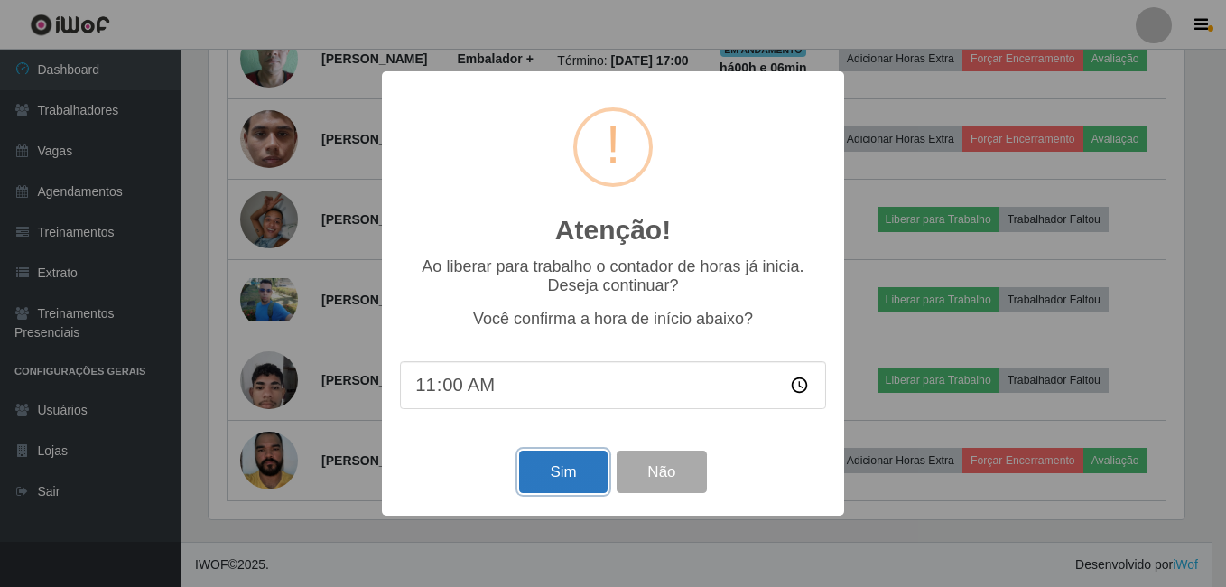
click at [554, 468] on button "Sim" at bounding box center [563, 472] width 88 height 42
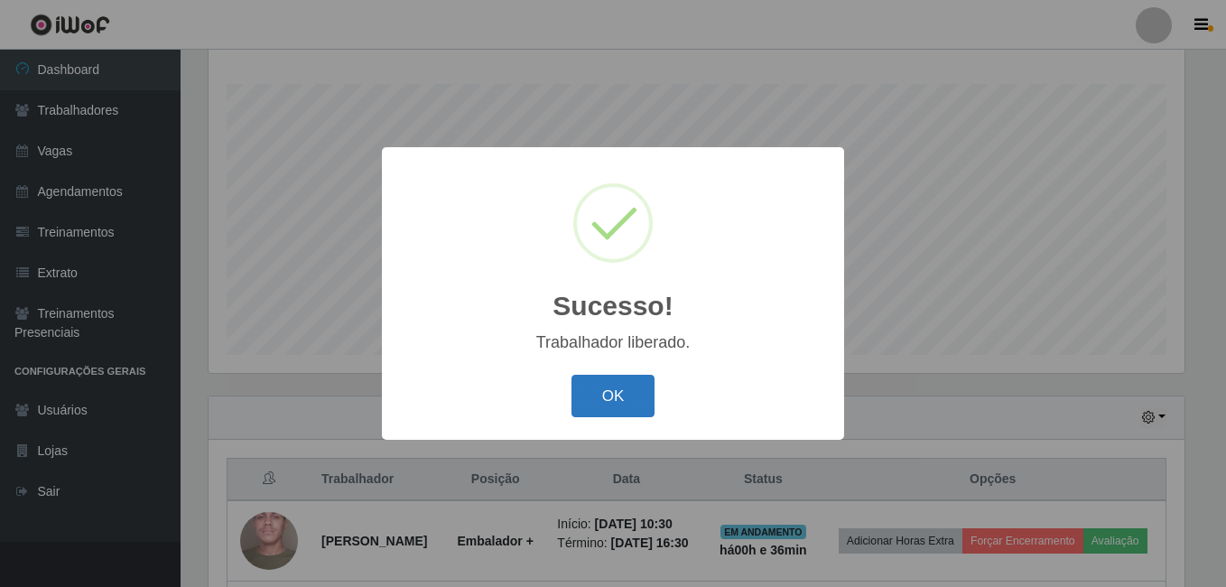
click at [635, 397] on button "OK" at bounding box center [614, 396] width 84 height 42
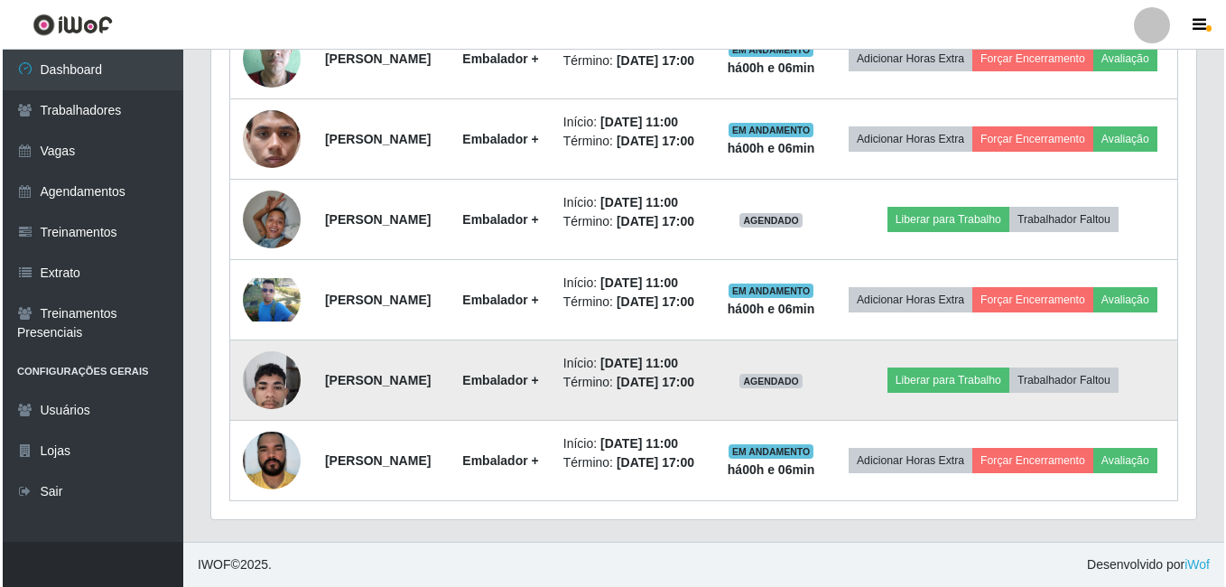
scroll to position [1126, 0]
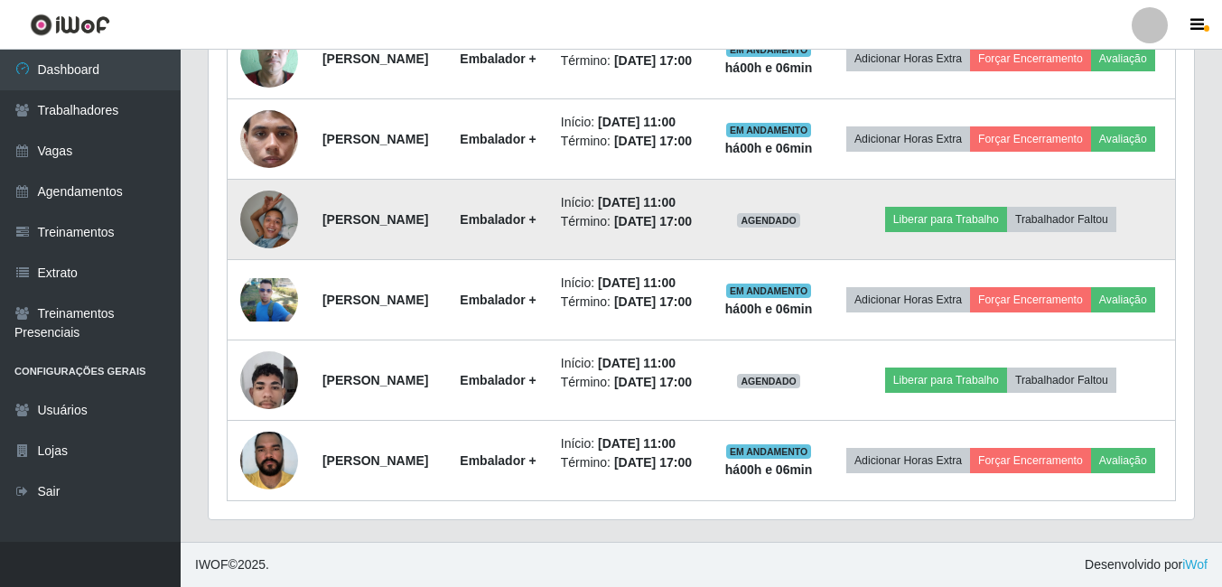
click at [265, 257] on img at bounding box center [269, 219] width 58 height 77
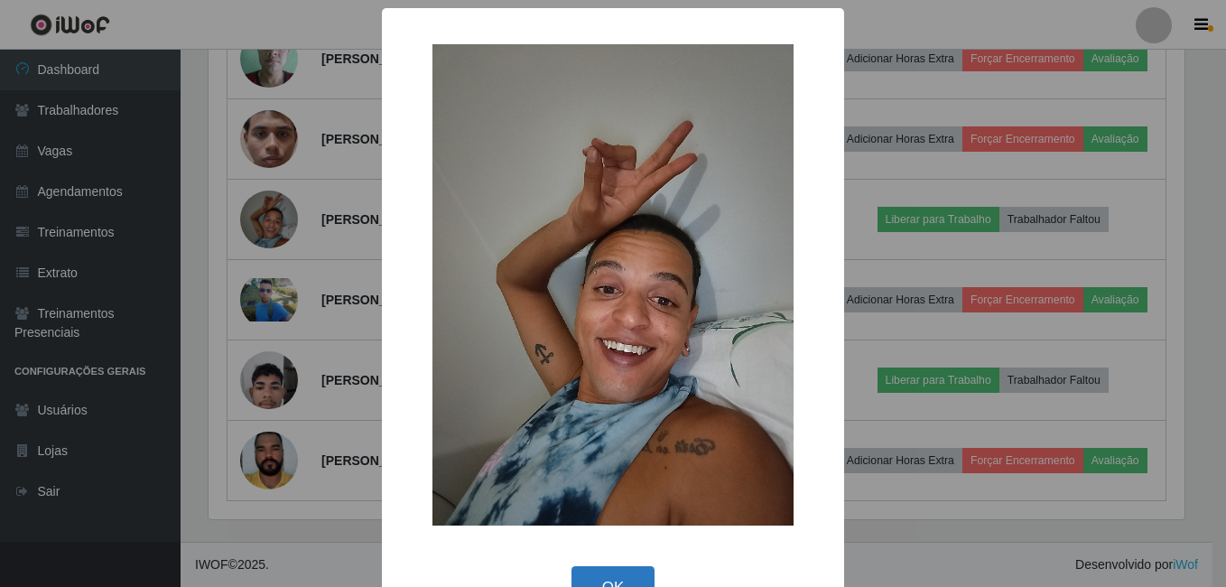
click at [614, 575] on button "OK" at bounding box center [614, 587] width 84 height 42
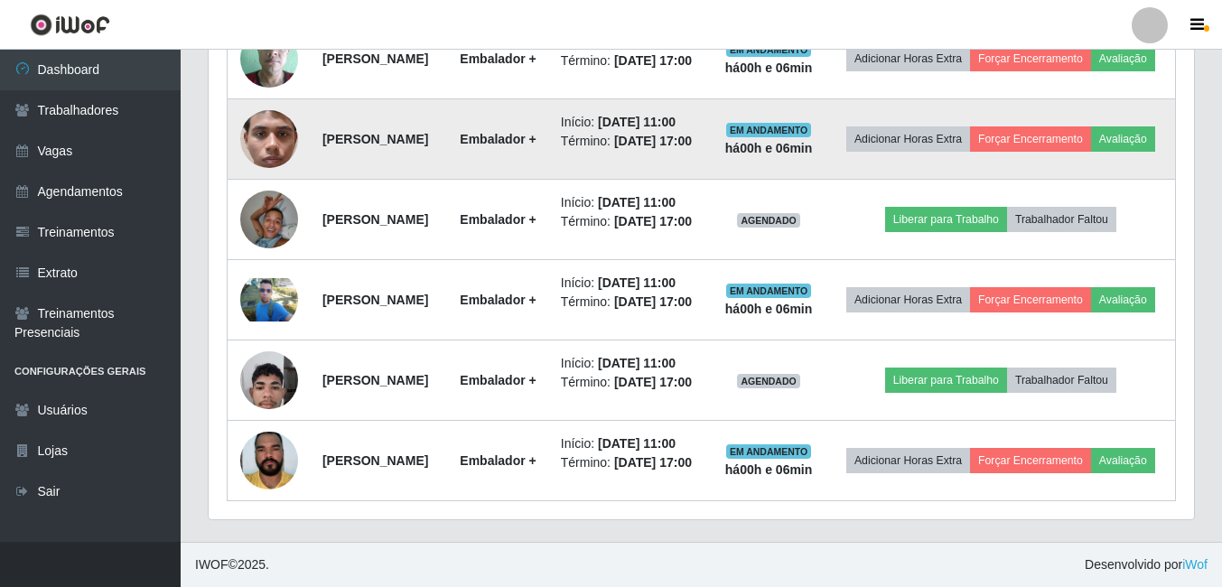
click at [258, 186] on img at bounding box center [269, 138] width 58 height 95
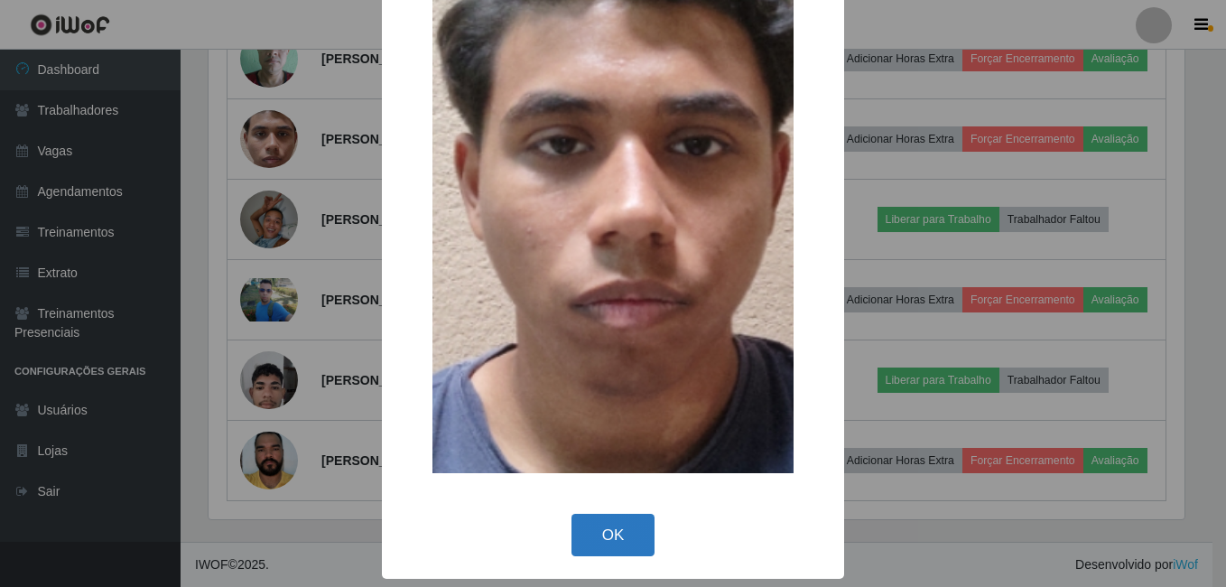
click at [573, 526] on button "OK" at bounding box center [614, 535] width 84 height 42
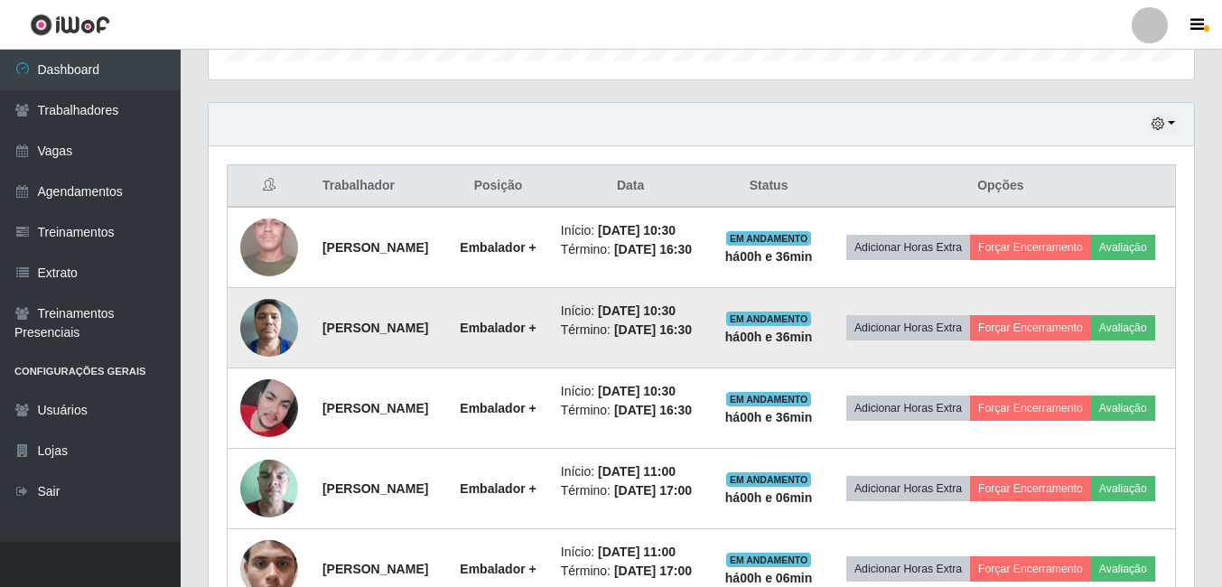
click at [275, 366] on img at bounding box center [269, 327] width 58 height 77
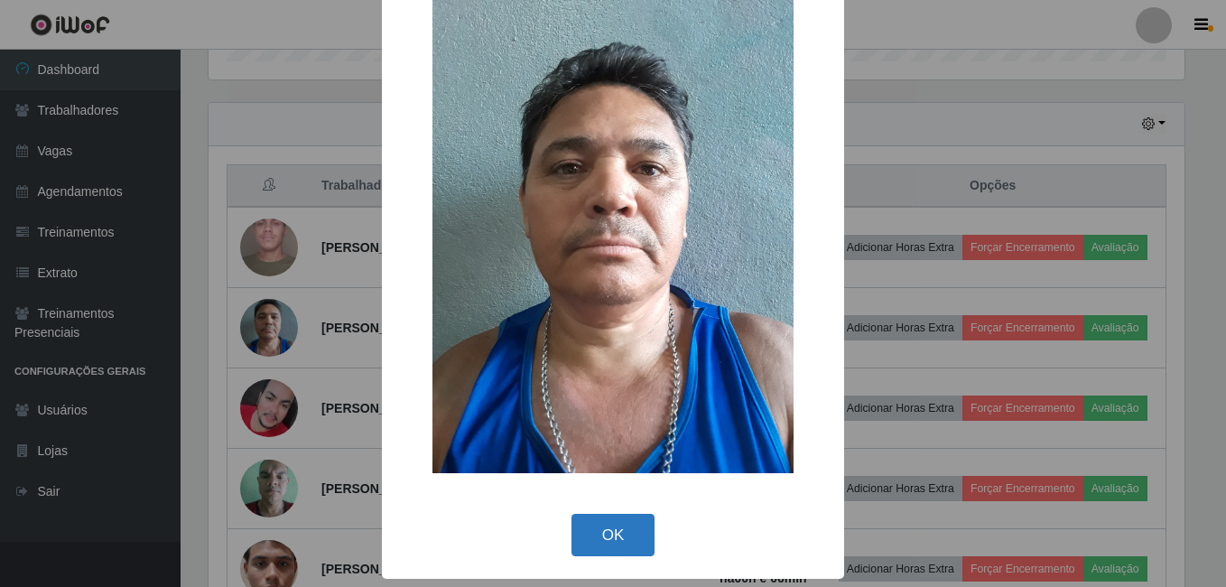
click at [582, 534] on button "OK" at bounding box center [614, 535] width 84 height 42
